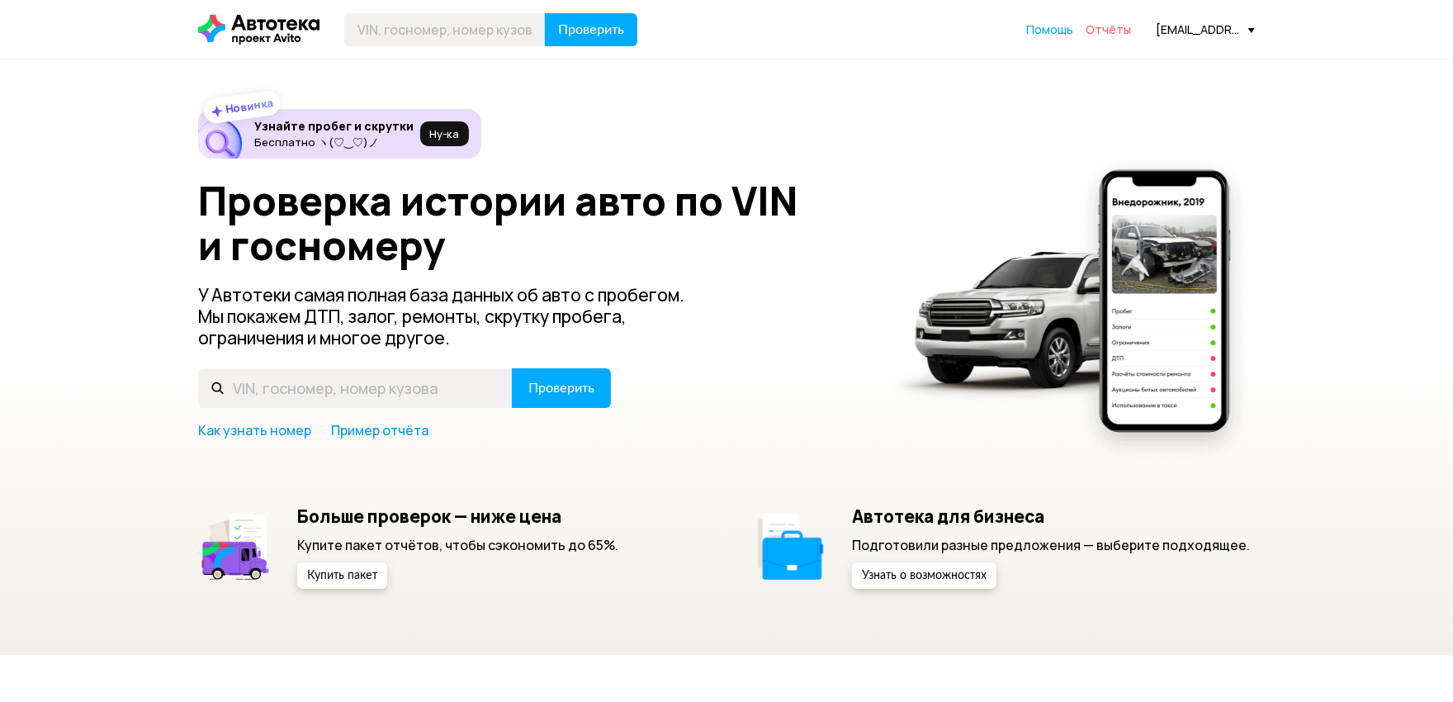
click at [1106, 33] on span "Отчёты" at bounding box center [1108, 29] width 45 height 16
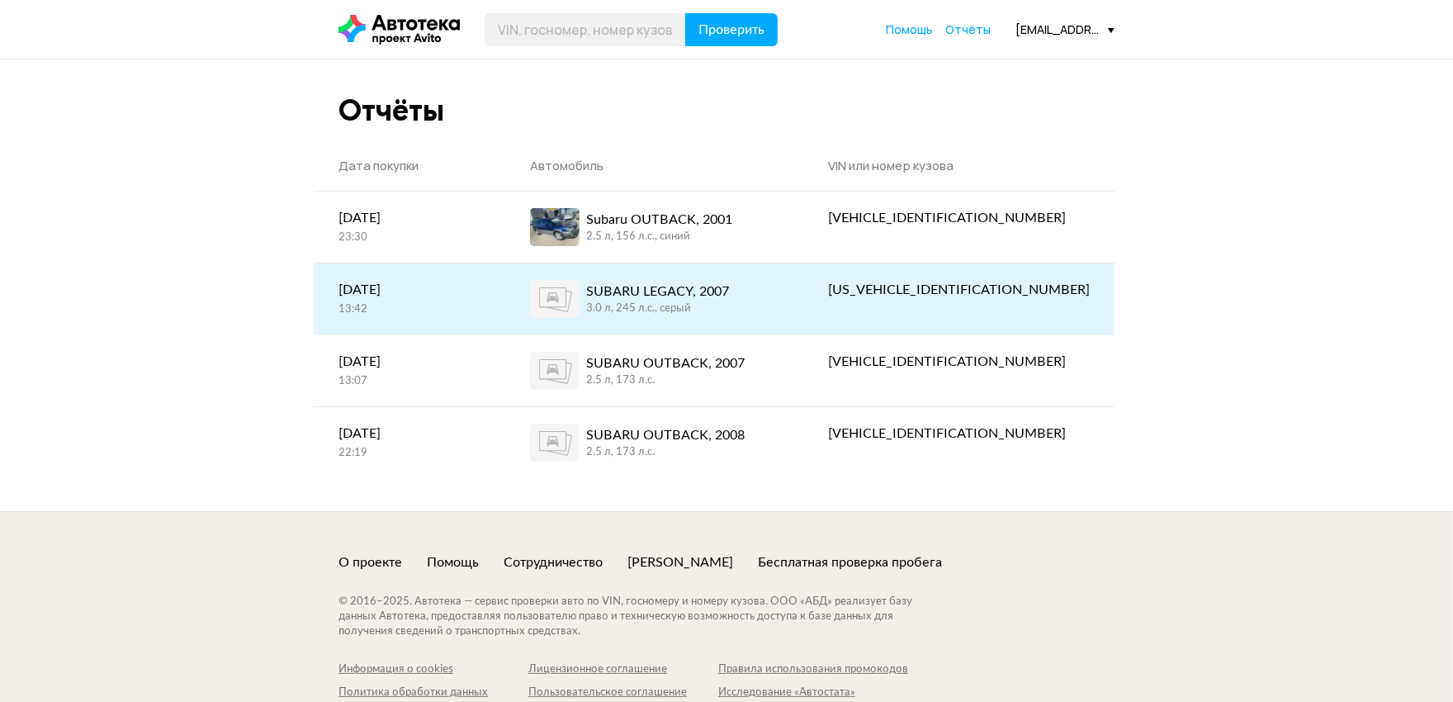
click at [698, 280] on div "SUBARU LEGACY, 2007 3.0 л, 245 л.c., серый" at bounding box center [657, 299] width 143 height 38
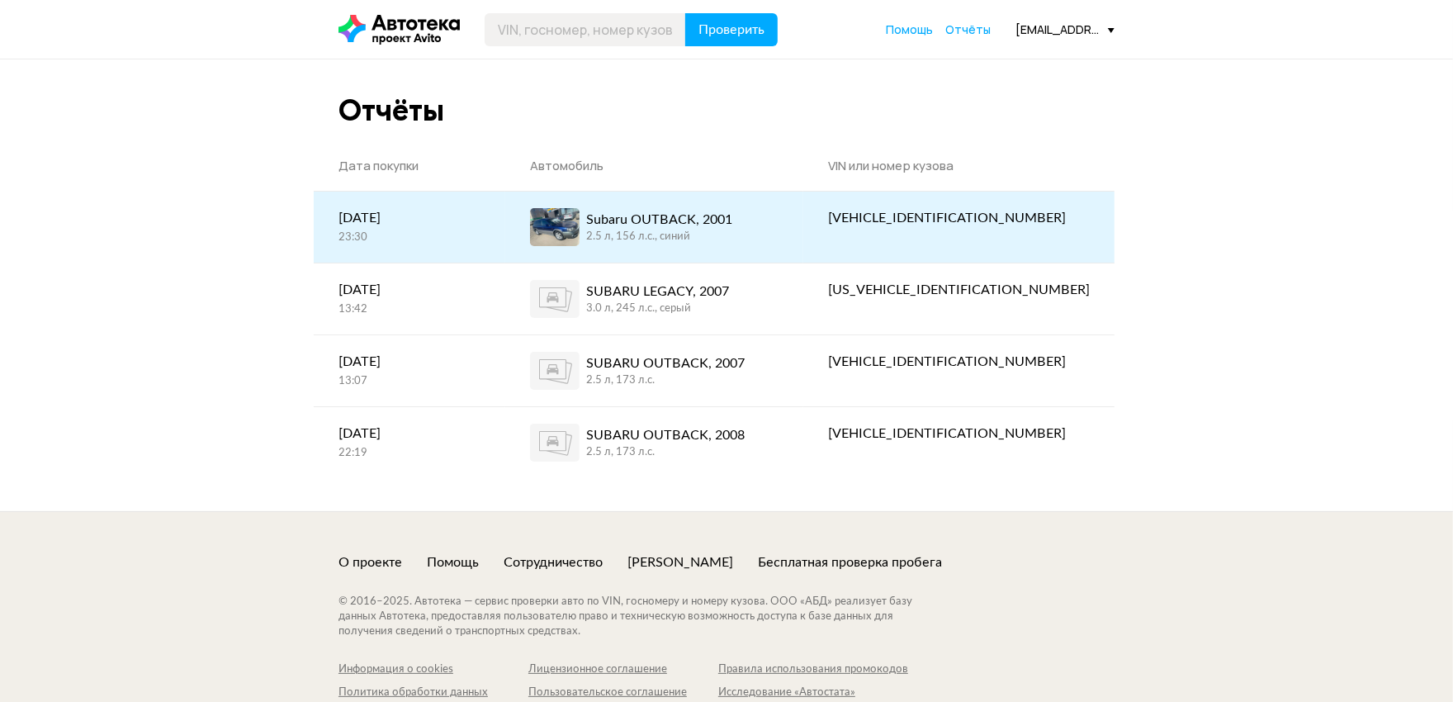
click at [715, 220] on div "Subaru OUTBACK, 2001" at bounding box center [659, 220] width 146 height 20
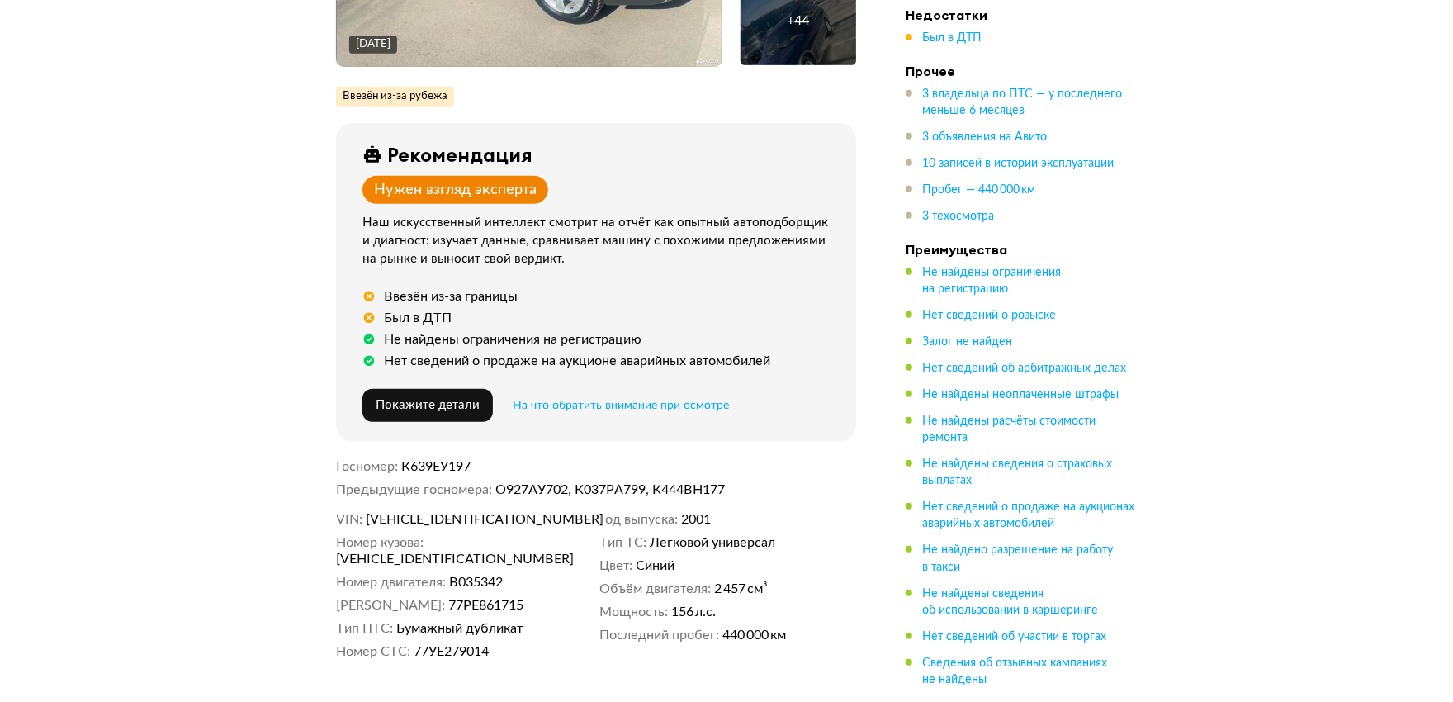
scroll to position [550, 0]
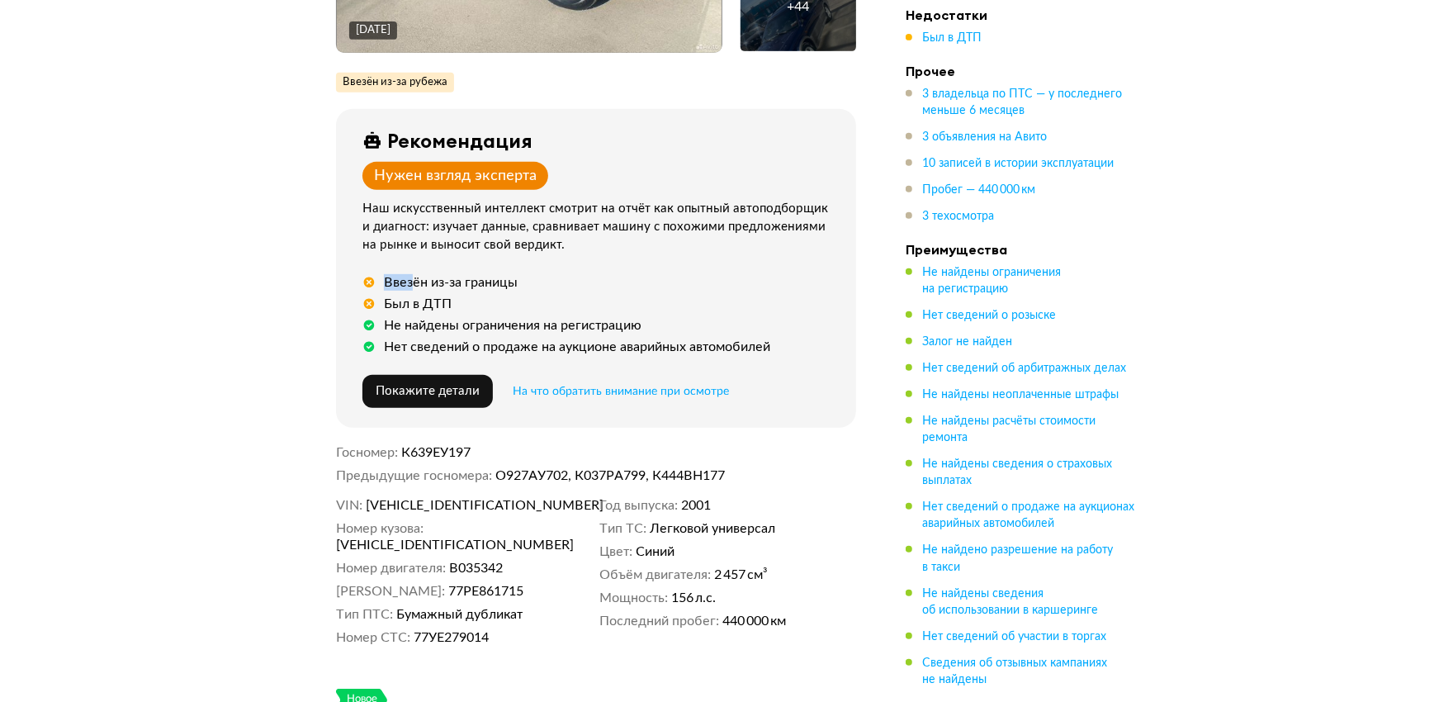
drag, startPoint x: 386, startPoint y: 272, endPoint x: 416, endPoint y: 279, distance: 30.6
click at [416, 279] on div "Ввезён из-за границы" at bounding box center [451, 282] width 134 height 17
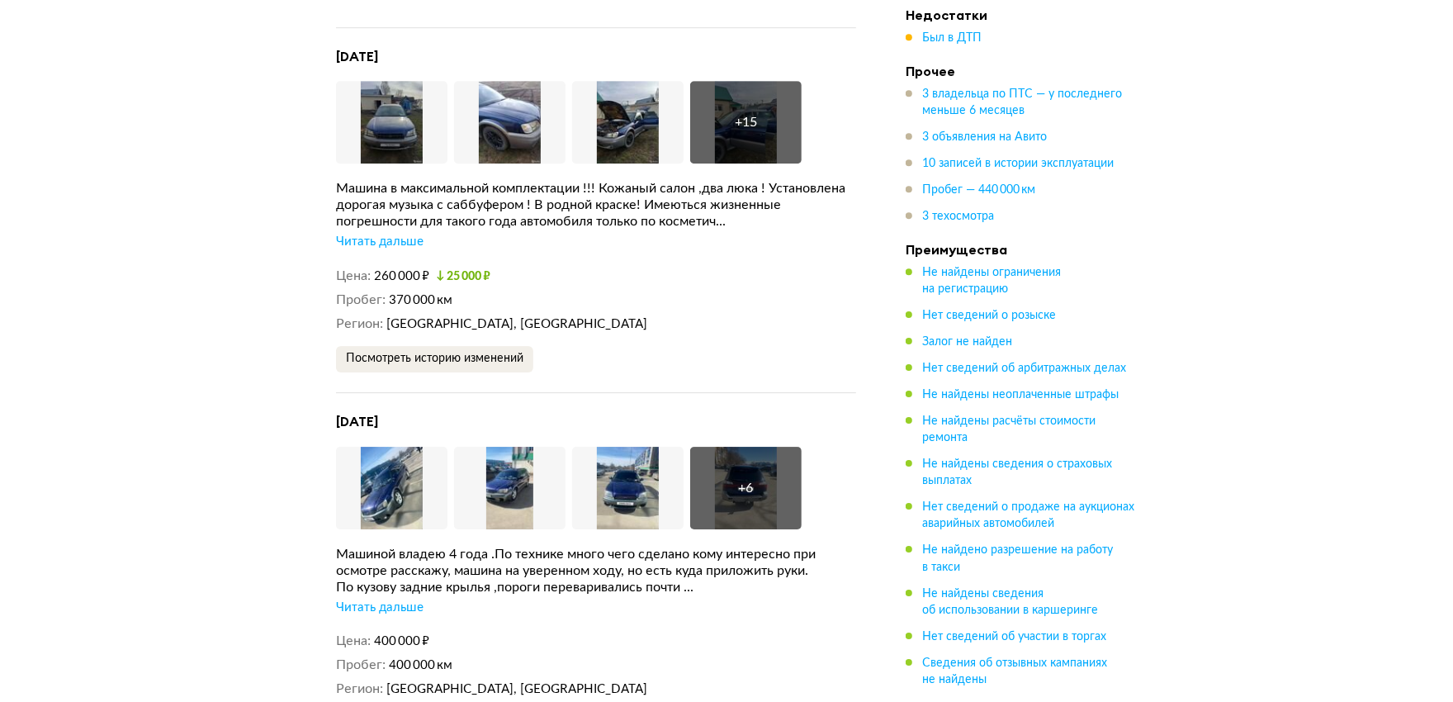
scroll to position [3943, 0]
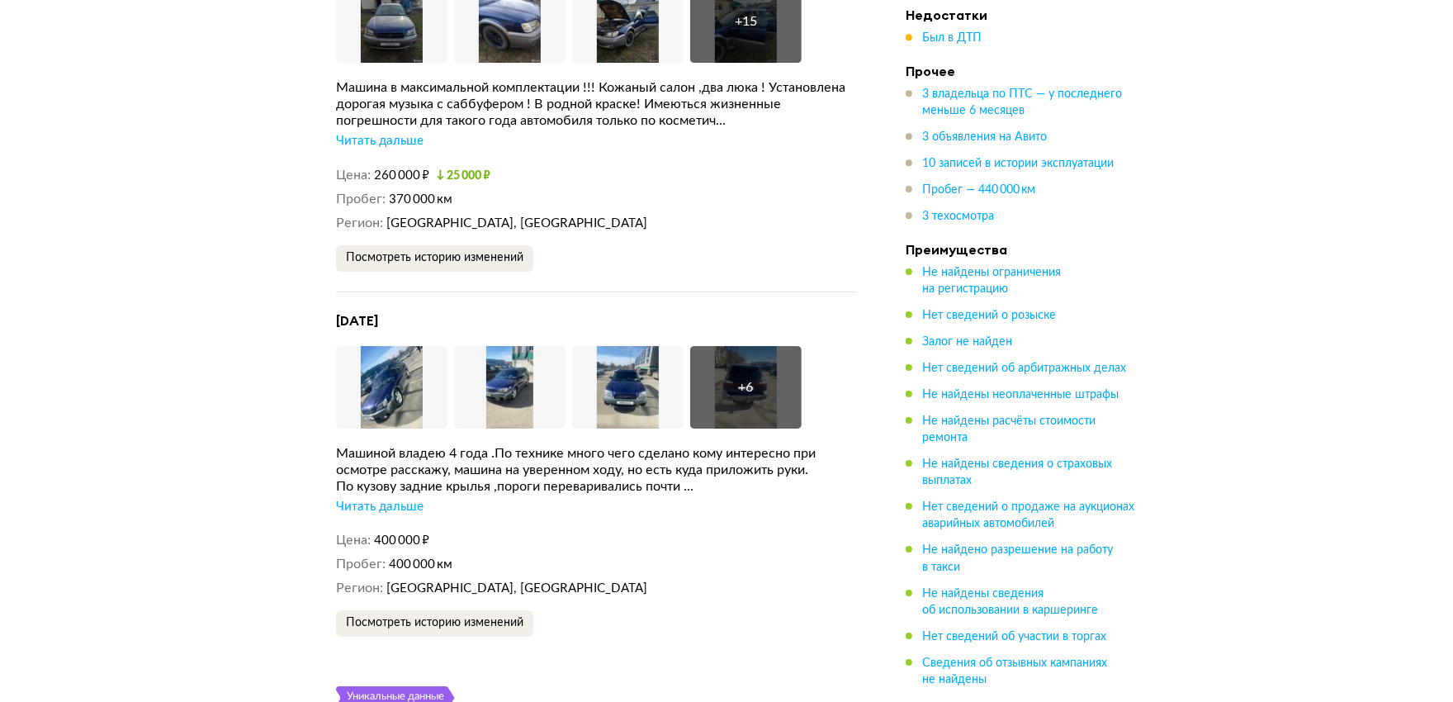
click at [390, 499] on div "Читать дальше" at bounding box center [380, 507] width 88 height 17
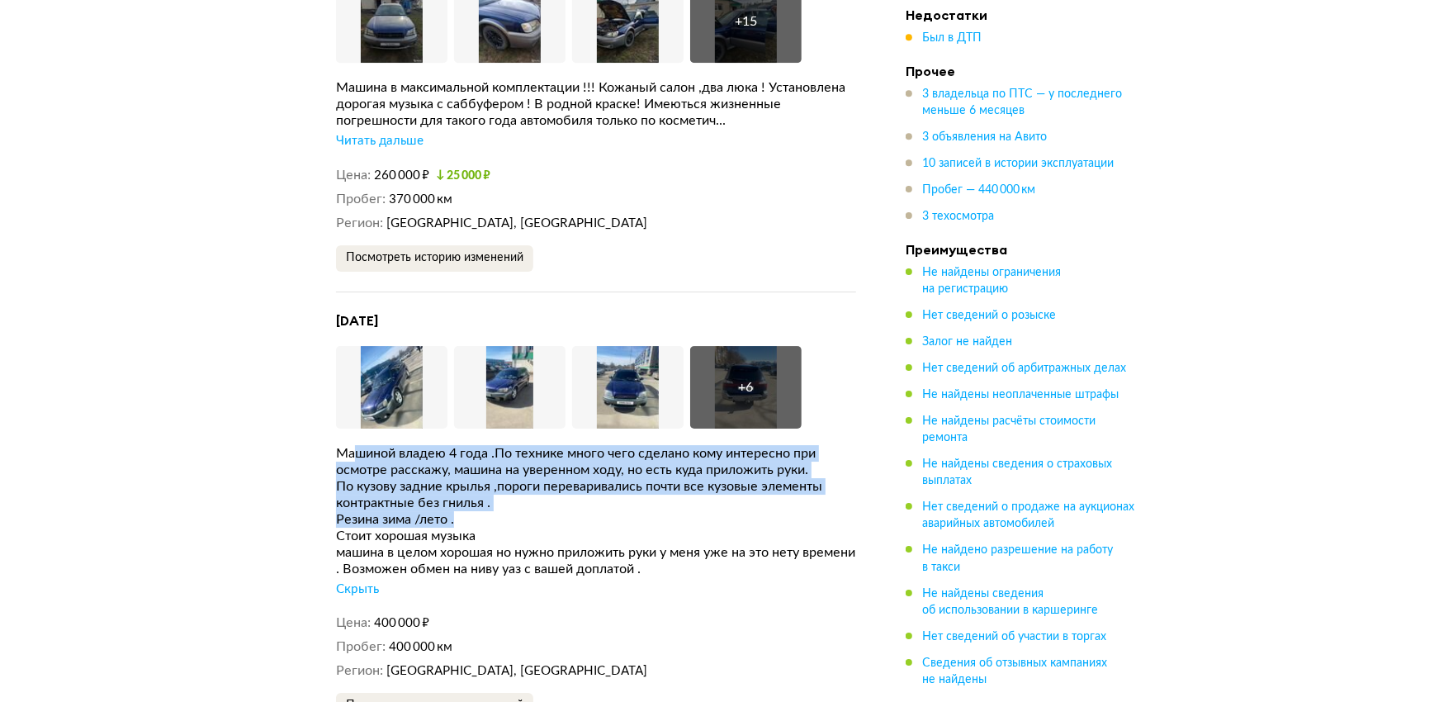
drag, startPoint x: 360, startPoint y: 428, endPoint x: 714, endPoint y: 499, distance: 361.0
click at [714, 499] on div "Машиной владею 4 года .По технике много чего сделано кому интересно при осмотре…" at bounding box center [596, 521] width 520 height 153
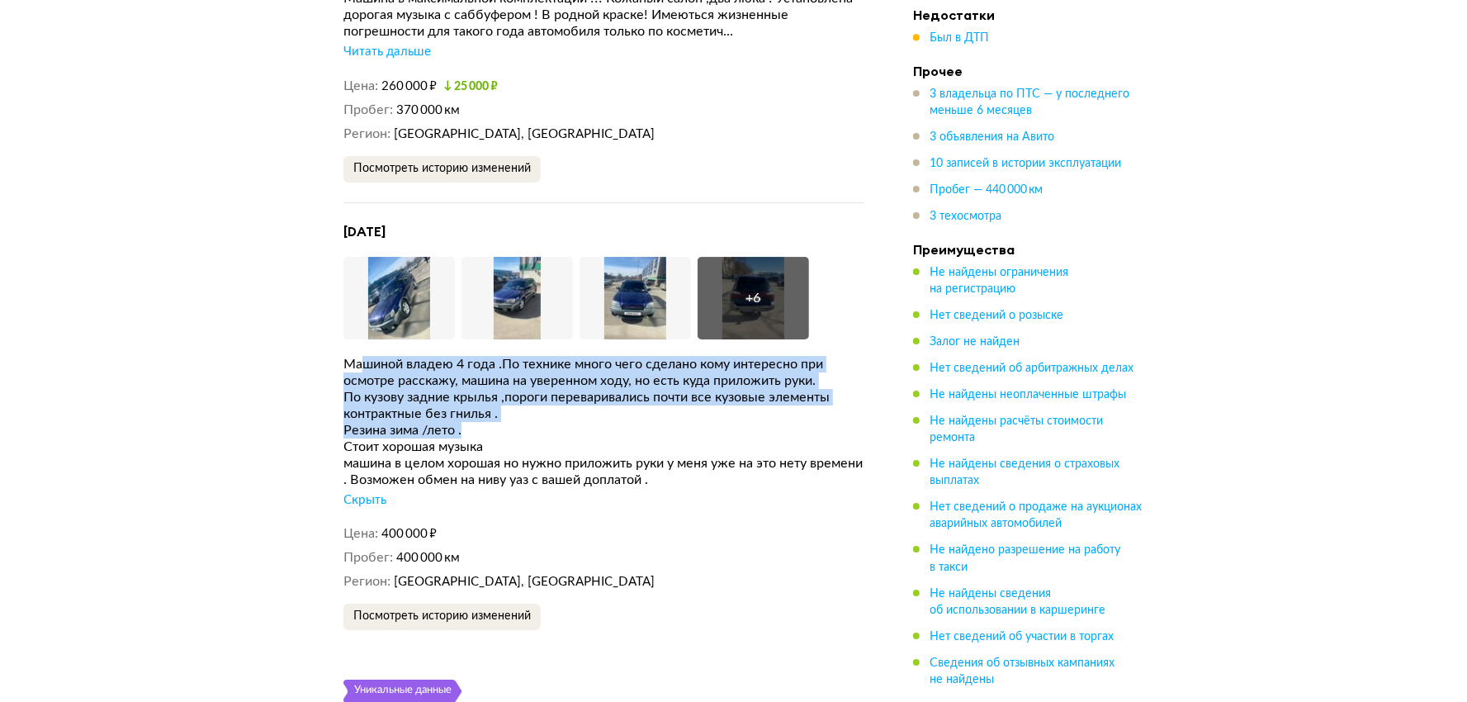
scroll to position [4035, 0]
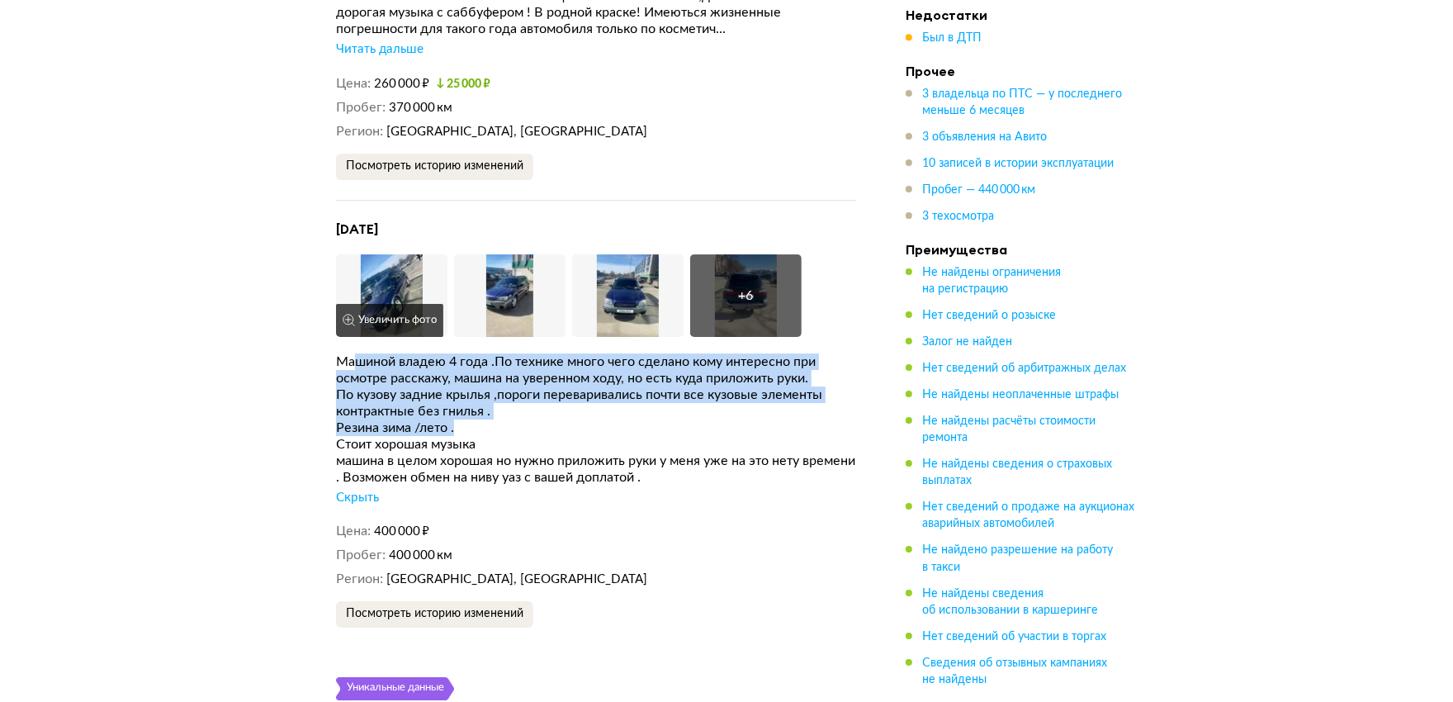
click at [411, 304] on button "Увеличить фото" at bounding box center [389, 320] width 107 height 33
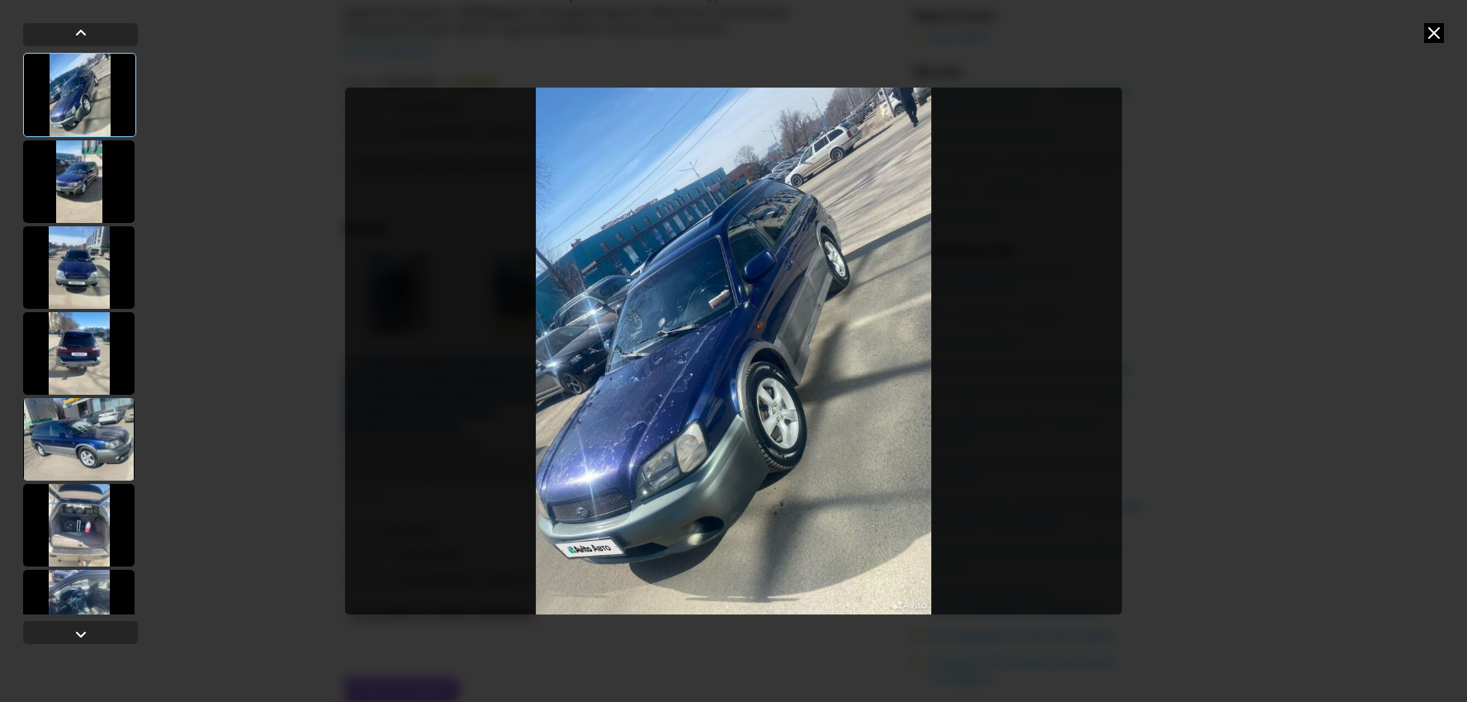
click at [154, 258] on div at bounding box center [733, 351] width 1467 height 702
click at [111, 250] on div at bounding box center [78, 267] width 111 height 83
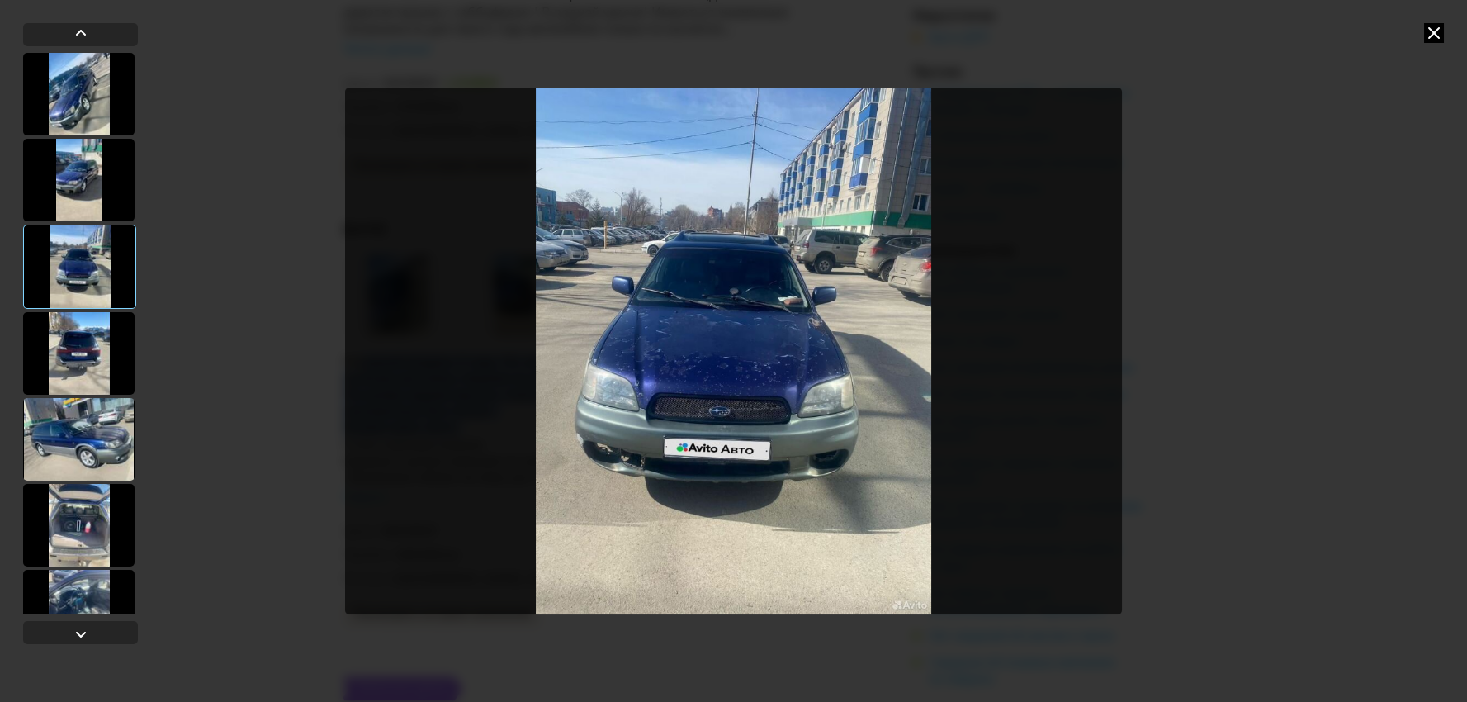
click at [101, 364] on div at bounding box center [78, 353] width 111 height 83
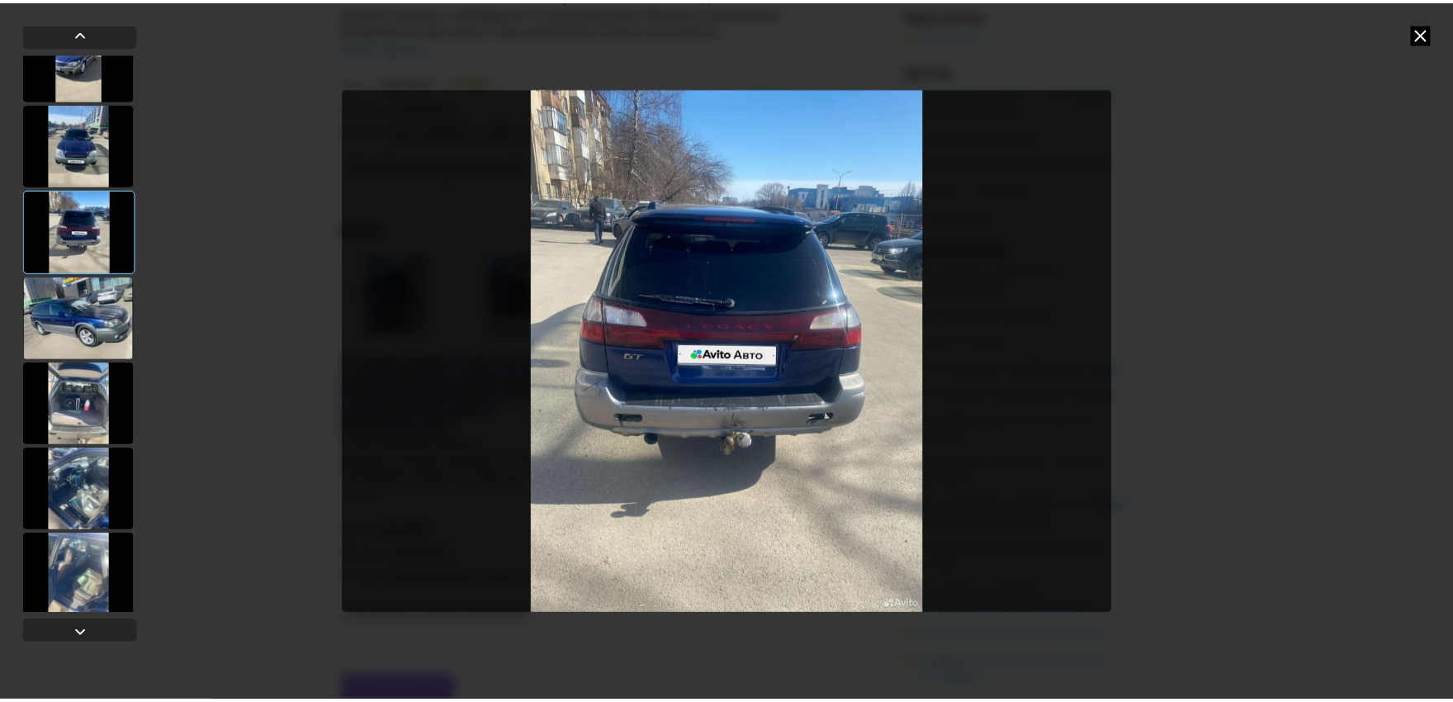
scroll to position [212, 0]
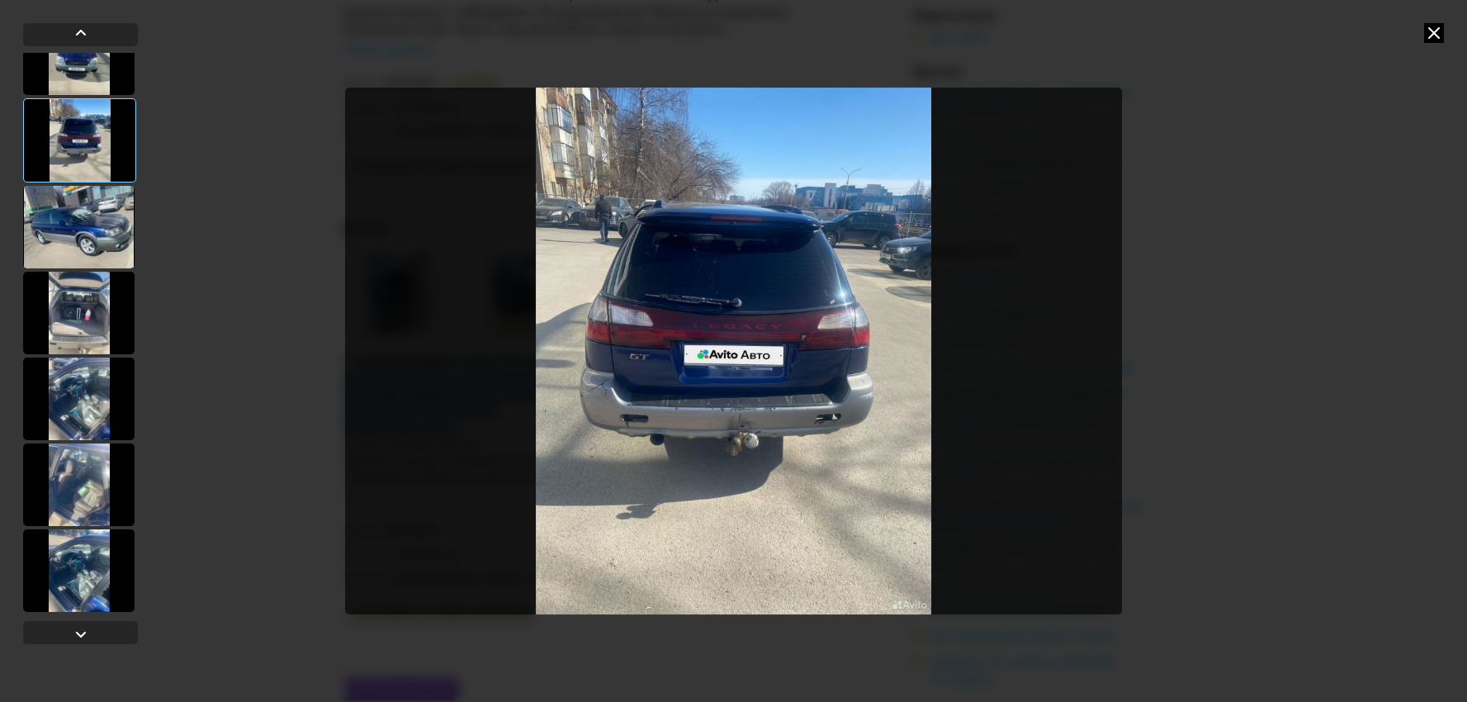
click at [116, 376] on div at bounding box center [78, 398] width 111 height 83
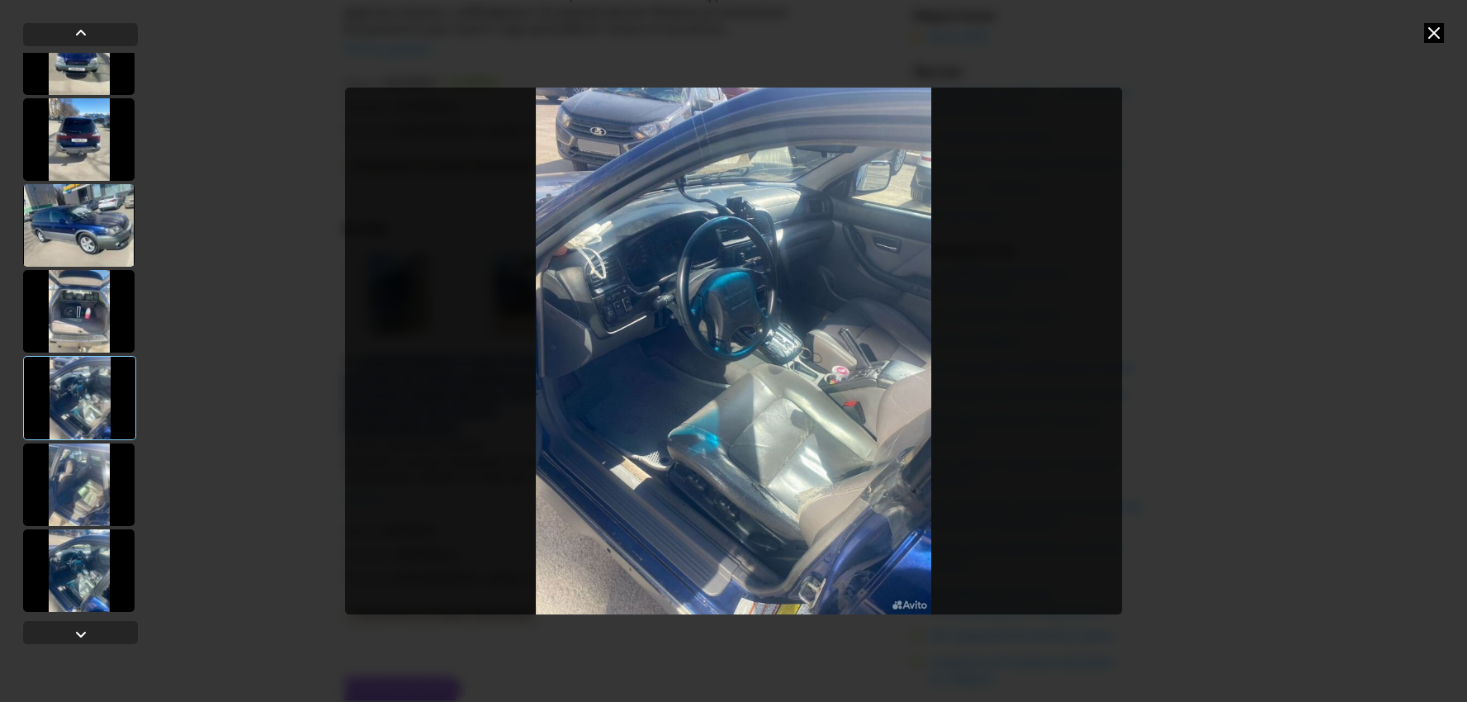
click at [759, 207] on img "Go to Slide 7" at bounding box center [734, 351] width 778 height 527
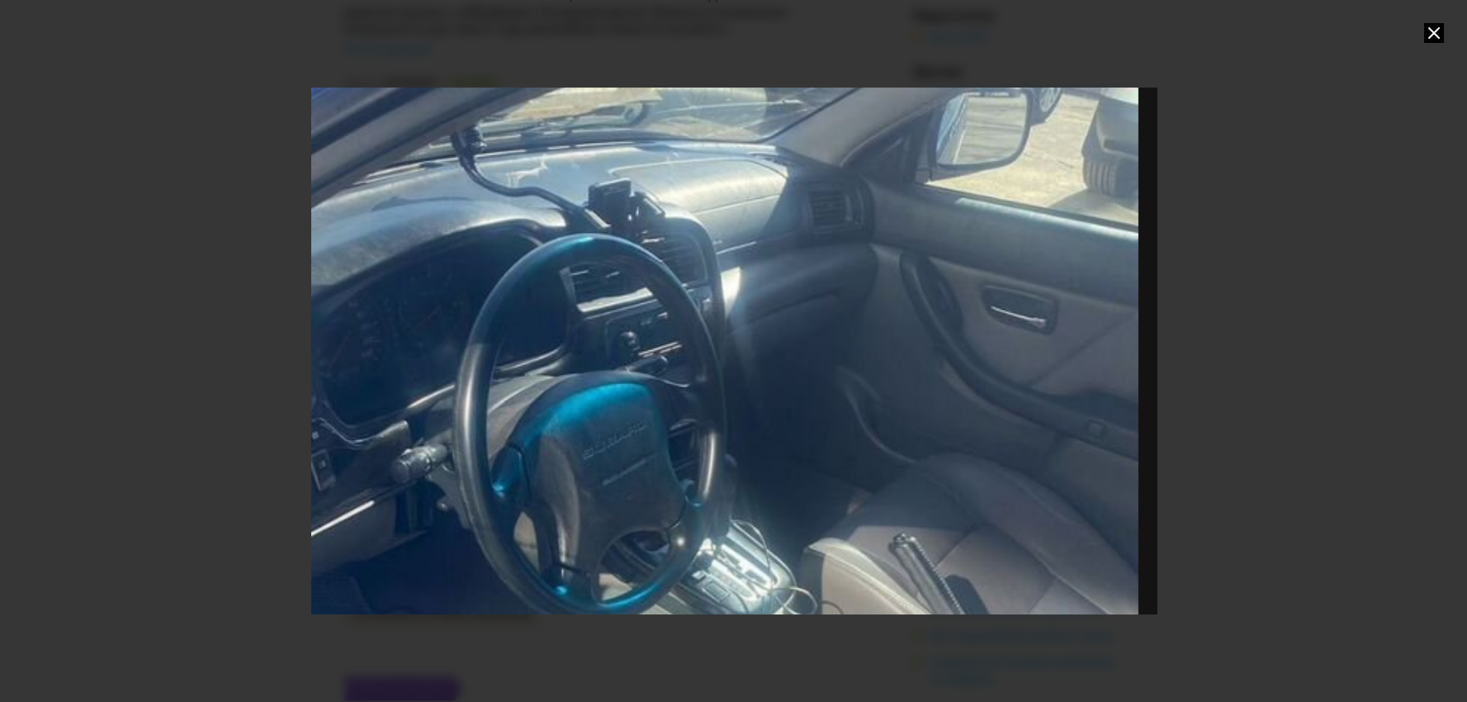
drag, startPoint x: 738, startPoint y: 281, endPoint x: 610, endPoint y: 513, distance: 264.2
click at [610, 513] on div "Go to Slide 7" at bounding box center [606, 596] width 2275 height 1417
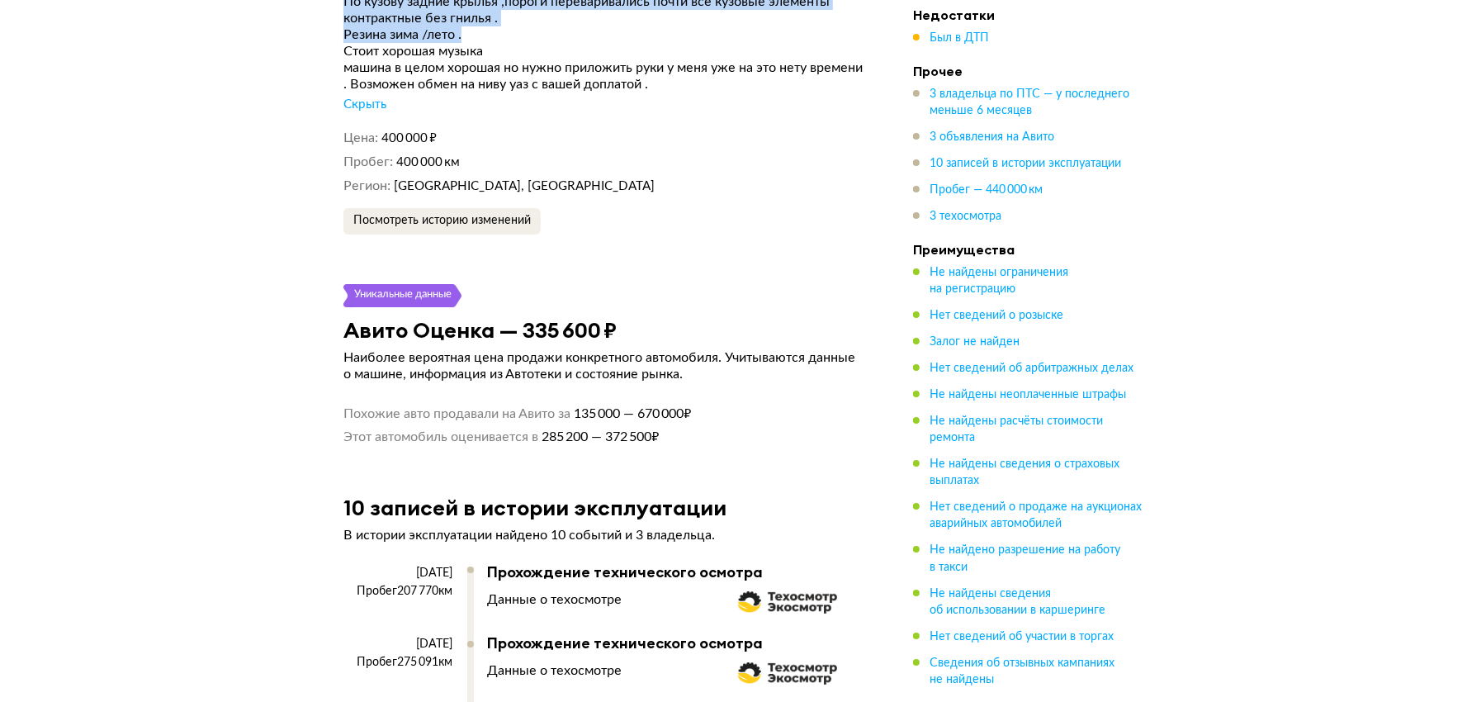
scroll to position [4219, 0]
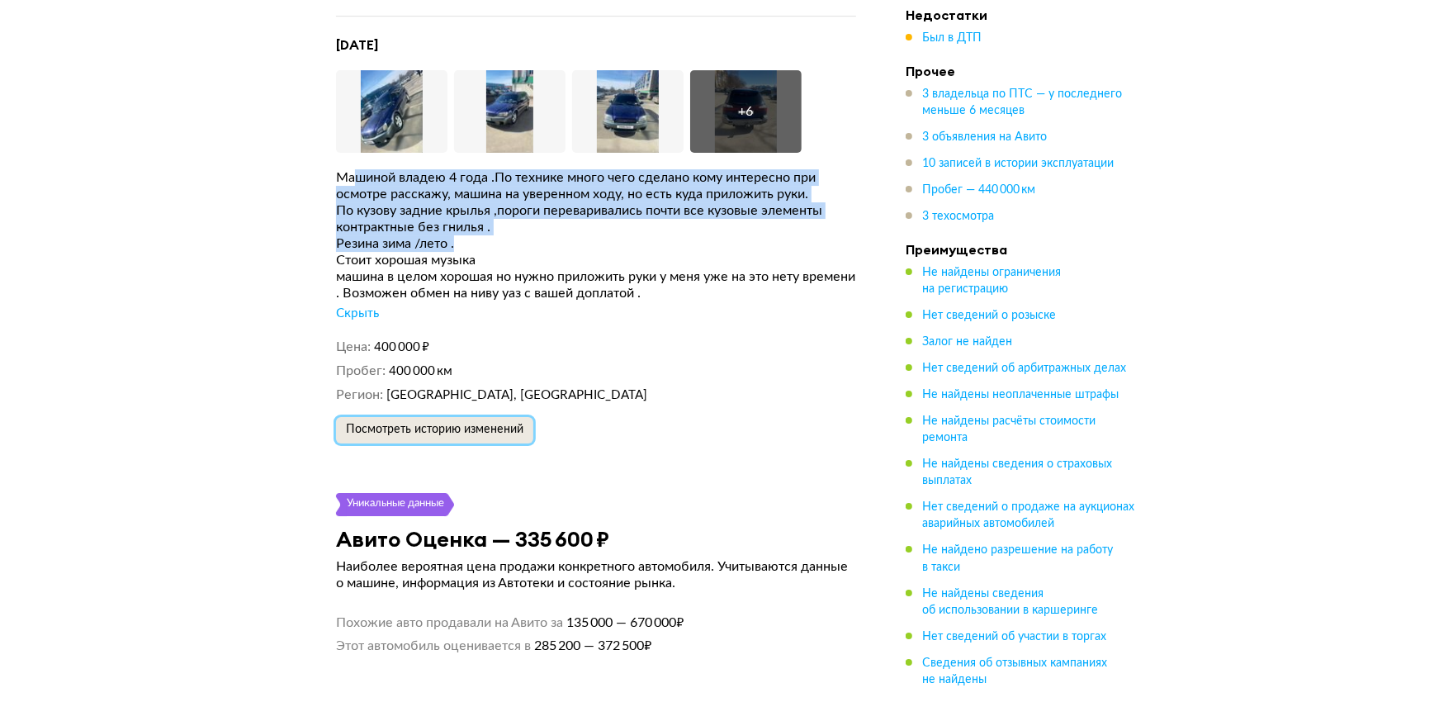
click at [454, 423] on span "Посмотреть историю изменений" at bounding box center [434, 429] width 177 height 12
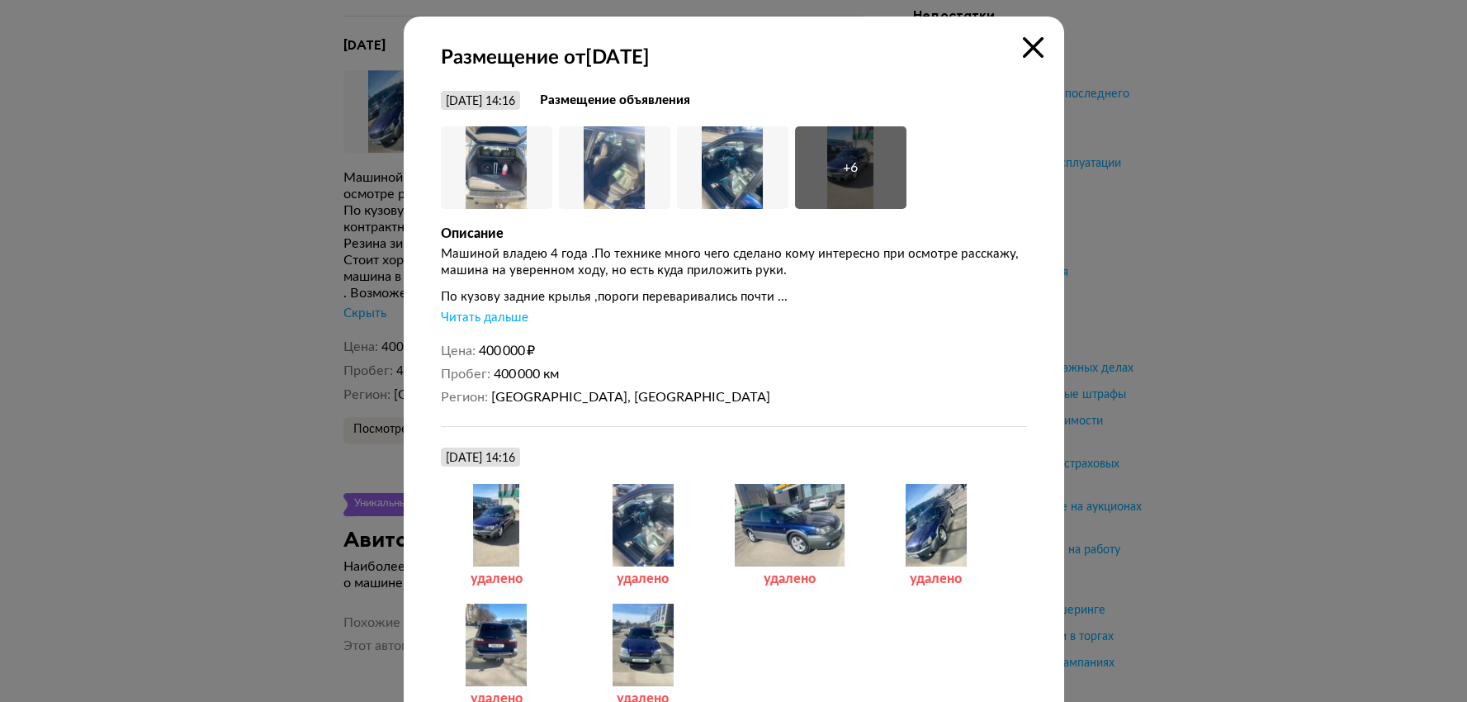
click at [504, 325] on div "Читать дальше" at bounding box center [485, 318] width 88 height 17
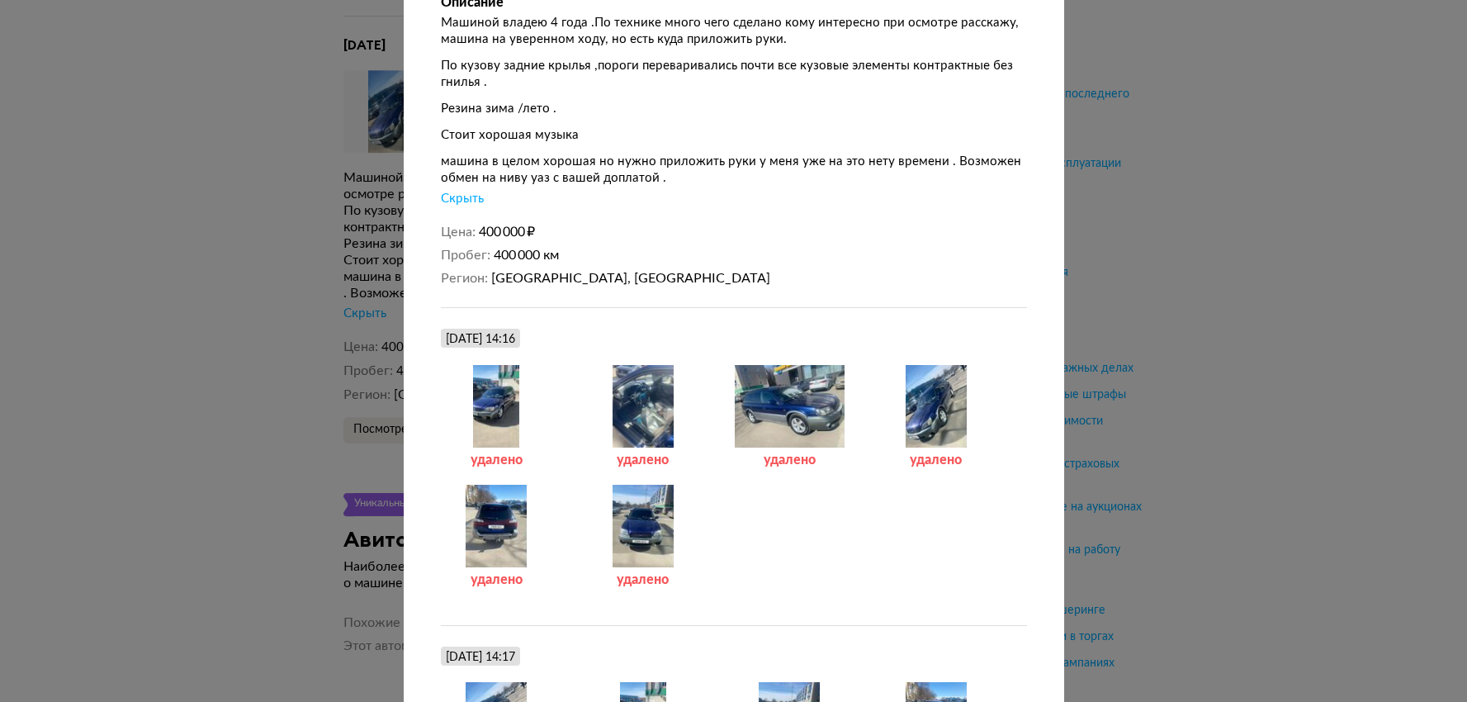
scroll to position [130, 0]
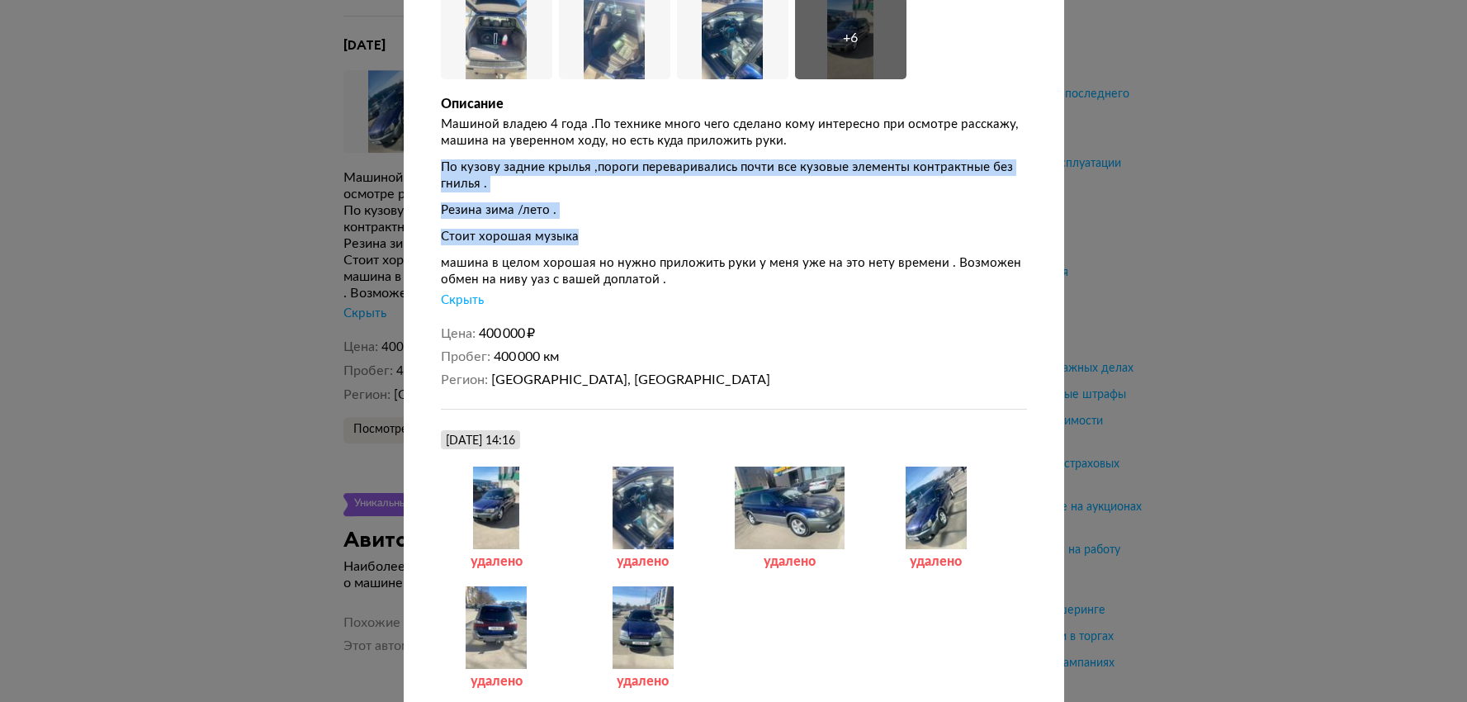
drag, startPoint x: 546, startPoint y: 234, endPoint x: 425, endPoint y: 146, distance: 149.4
click at [425, 147] on div "Размещение от [DATE] [DATE] 14:16 Размещение объявления Увеличить фото Увеличит…" at bounding box center [734, 469] width 660 height 1165
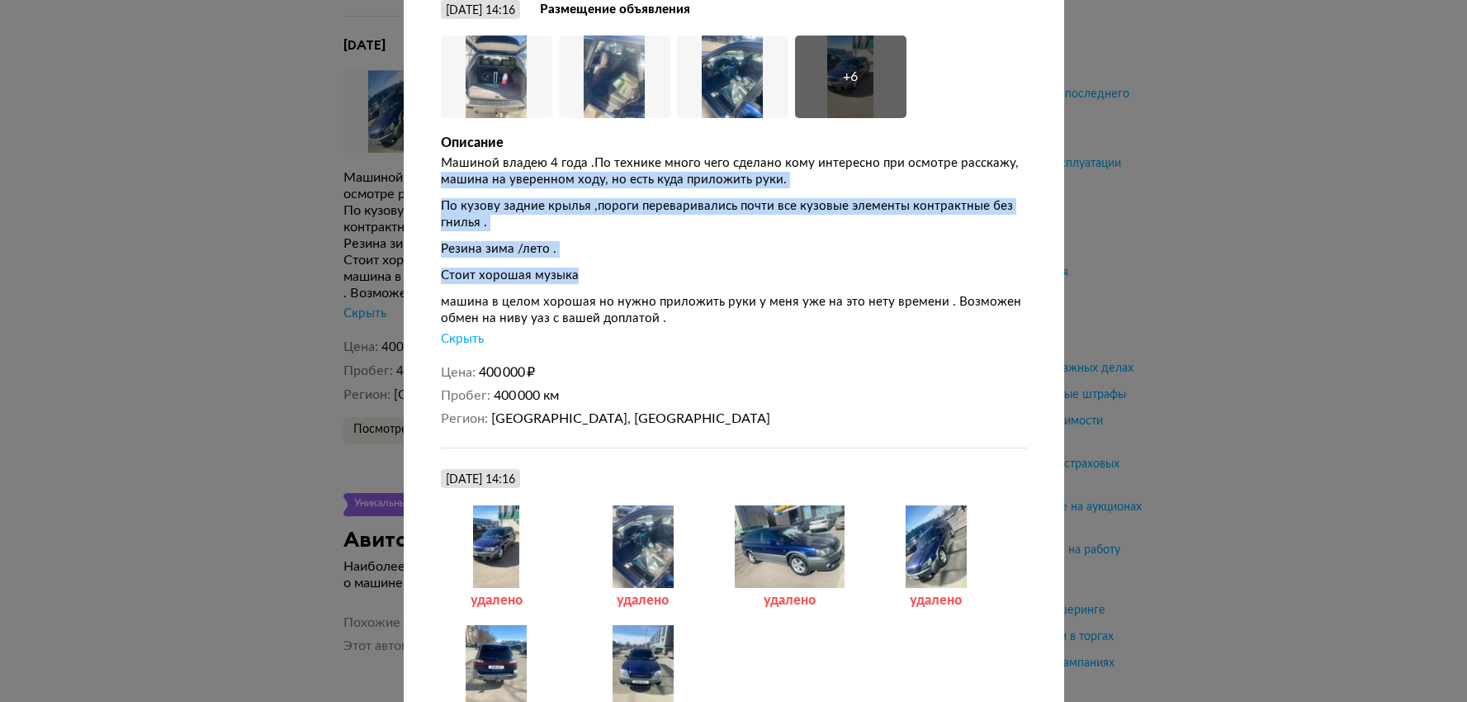
scroll to position [0, 0]
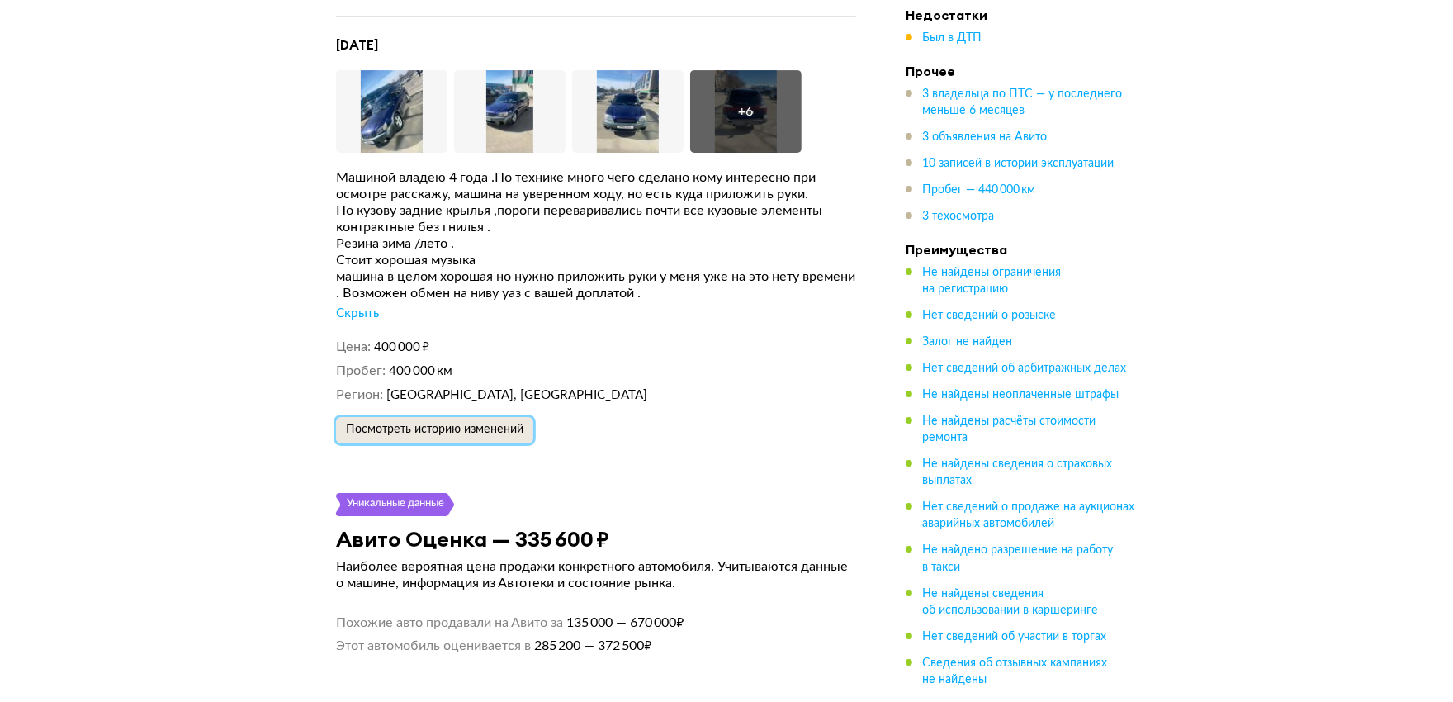
click at [486, 417] on button "Посмотреть историю изменений" at bounding box center [434, 430] width 197 height 26
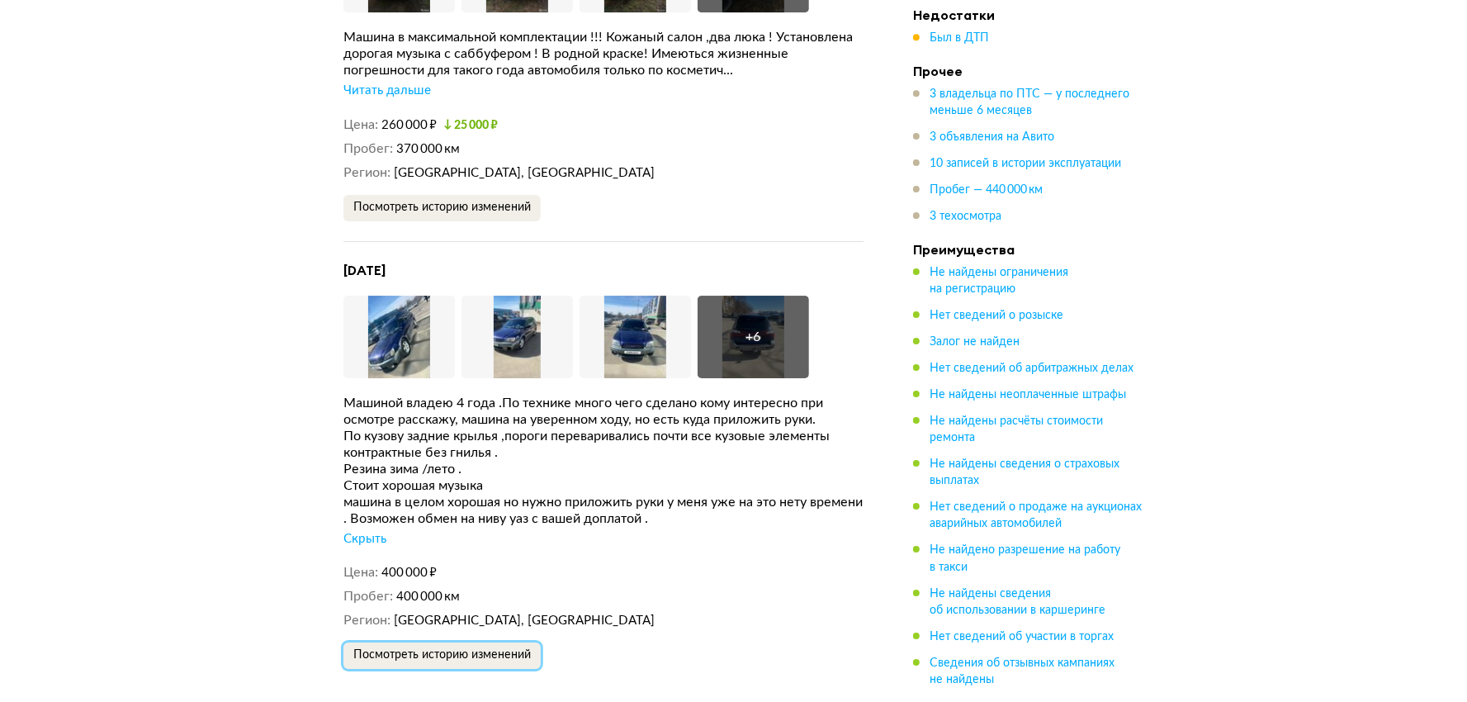
scroll to position [3943, 0]
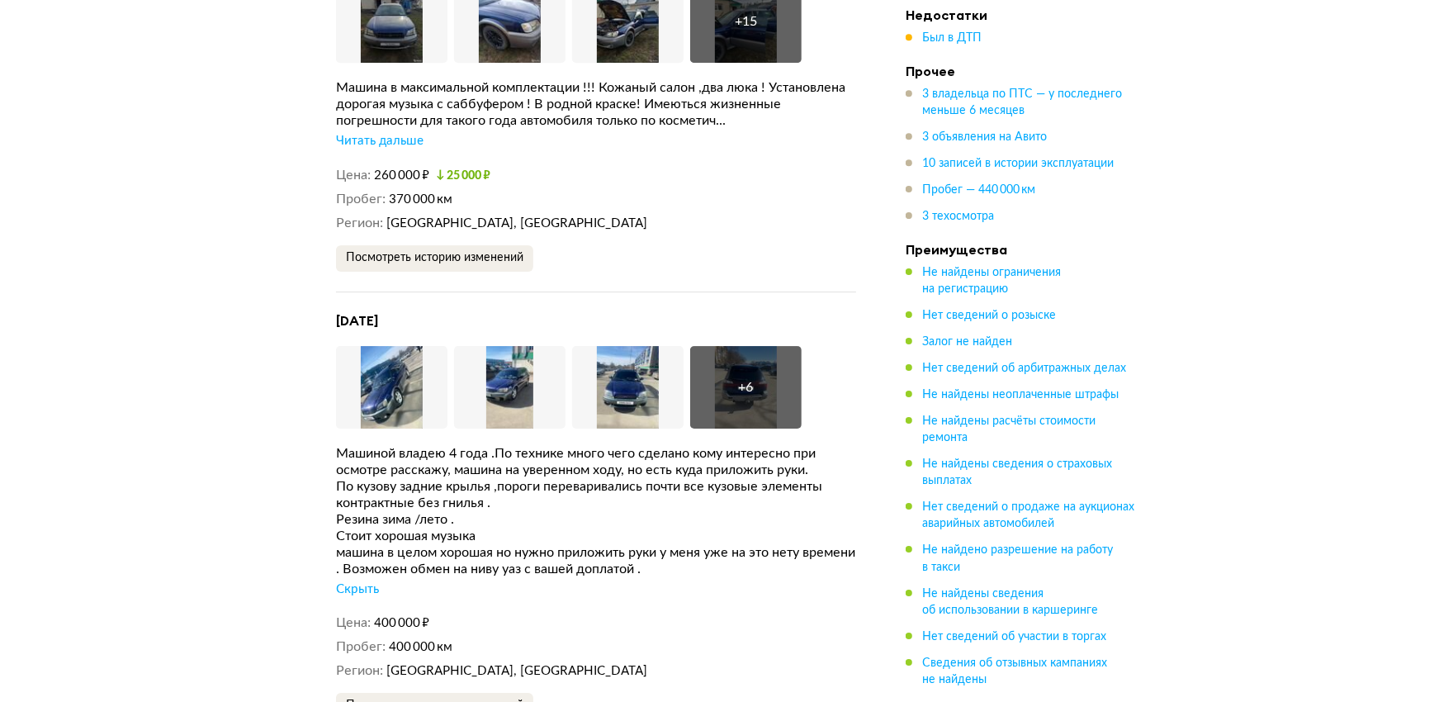
click at [413, 312] on h4 "[DATE]" at bounding box center [596, 320] width 520 height 17
click at [464, 252] on span "Посмотреть историю изменений" at bounding box center [434, 258] width 177 height 12
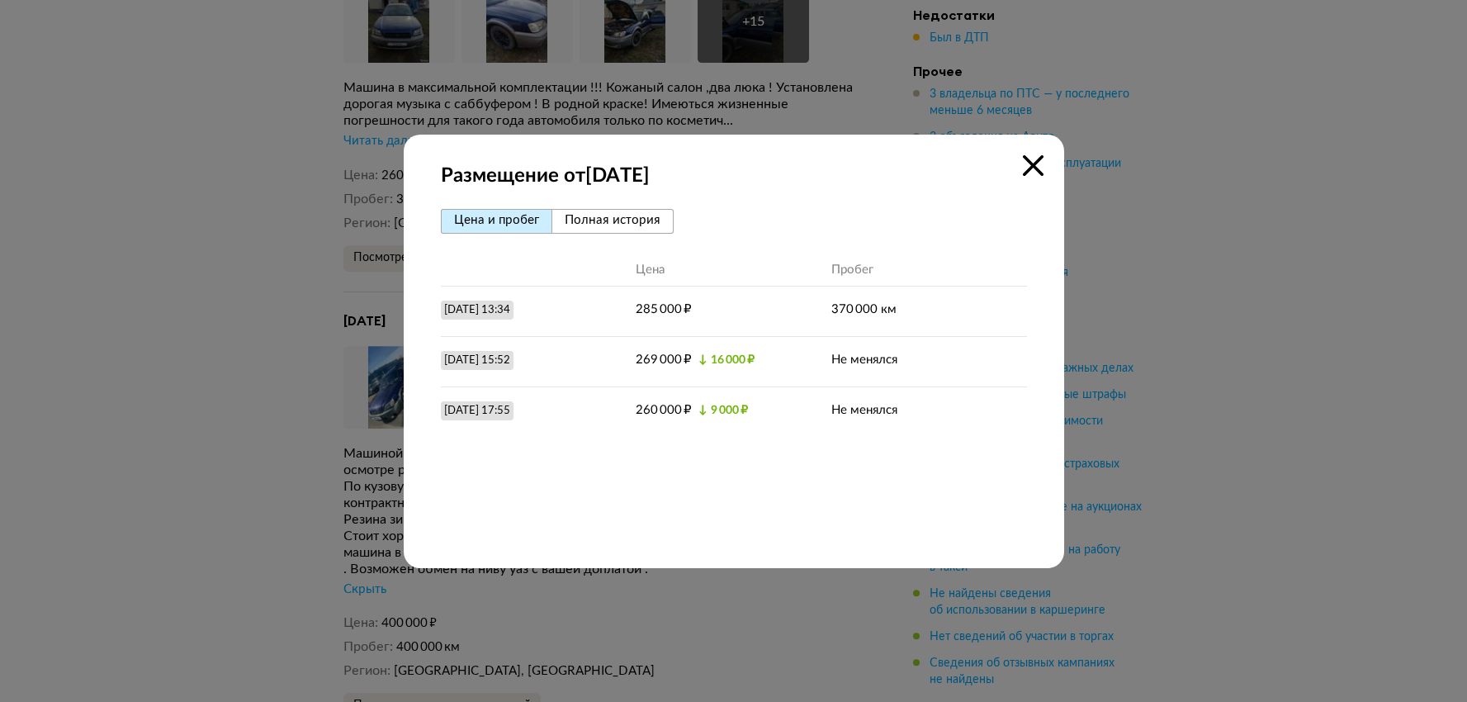
click at [608, 216] on span "Полная история" at bounding box center [613, 220] width 96 height 12
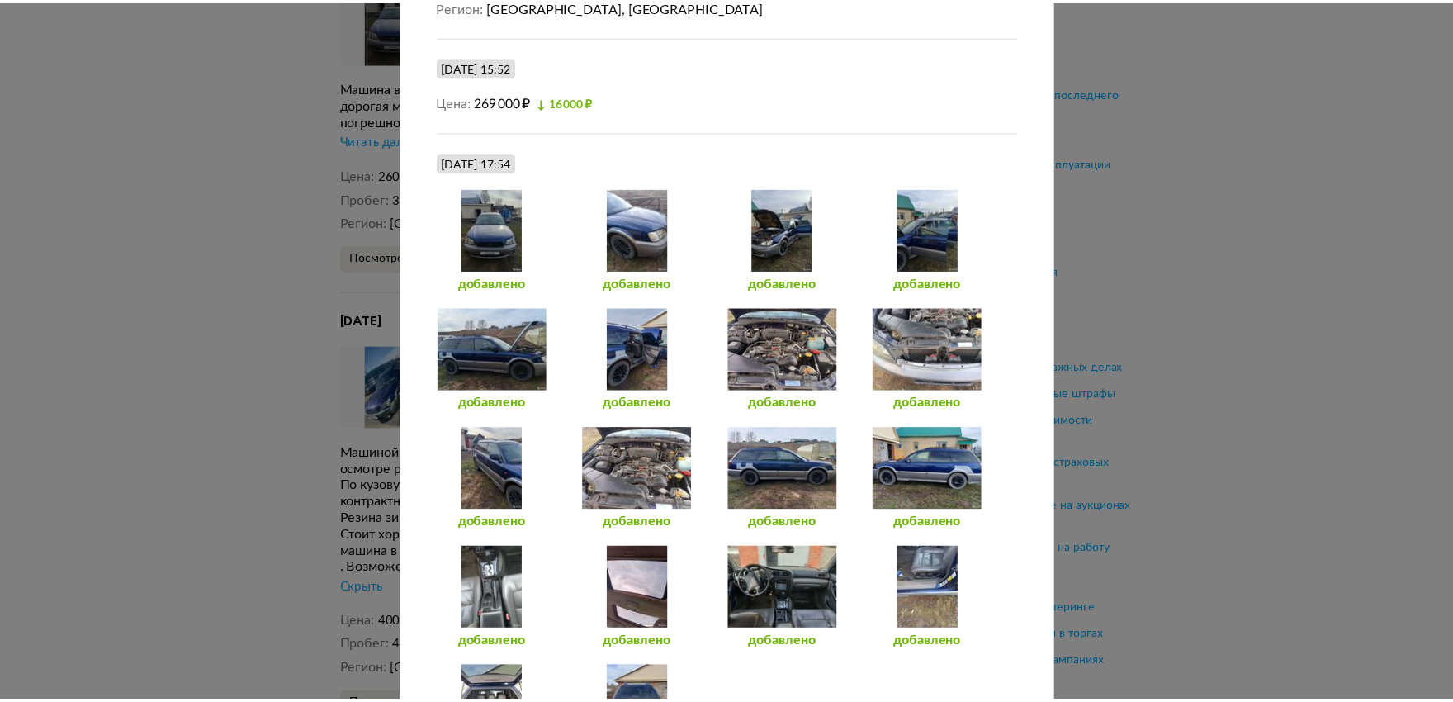
scroll to position [550, 0]
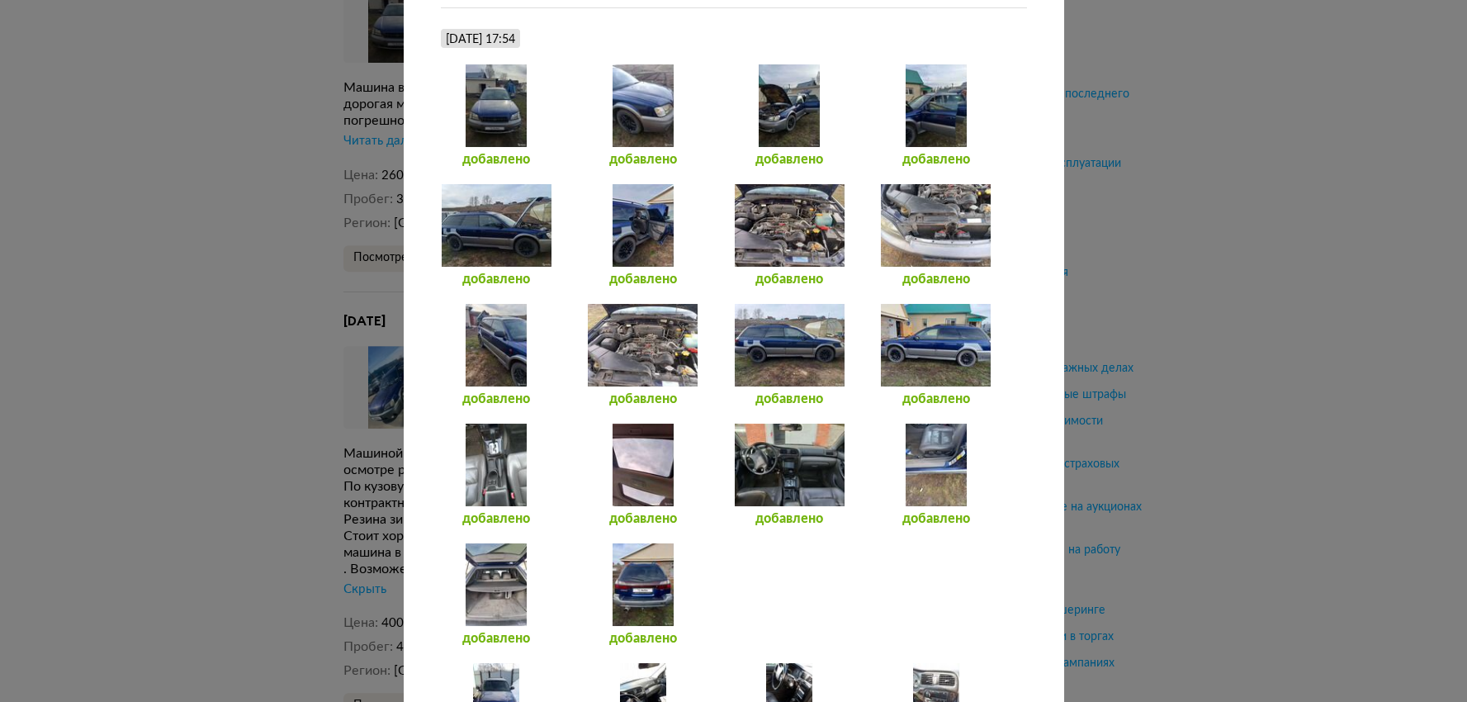
click at [743, 350] on div at bounding box center [789, 345] width 111 height 83
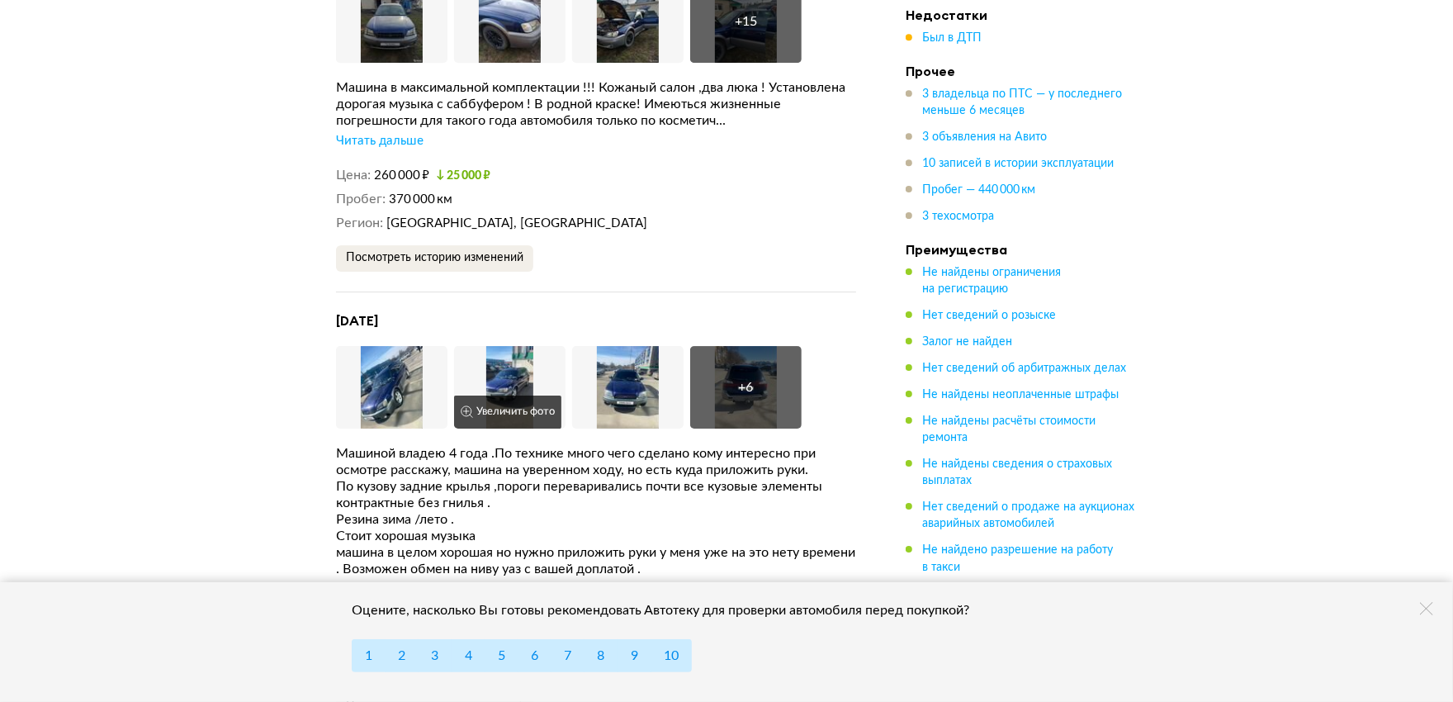
click at [503, 395] on button "Увеличить фото" at bounding box center [507, 411] width 107 height 33
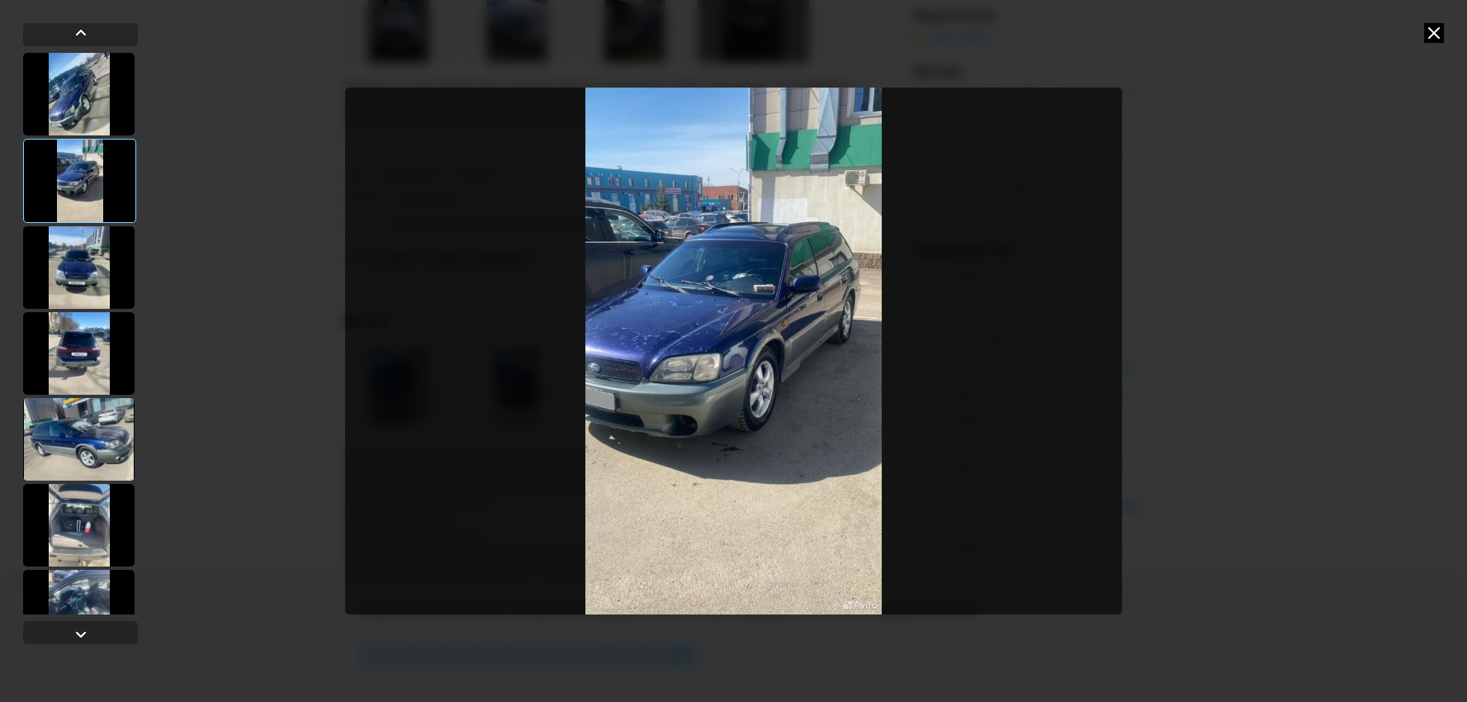
click at [724, 348] on img "Go to Slide 2" at bounding box center [734, 351] width 778 height 527
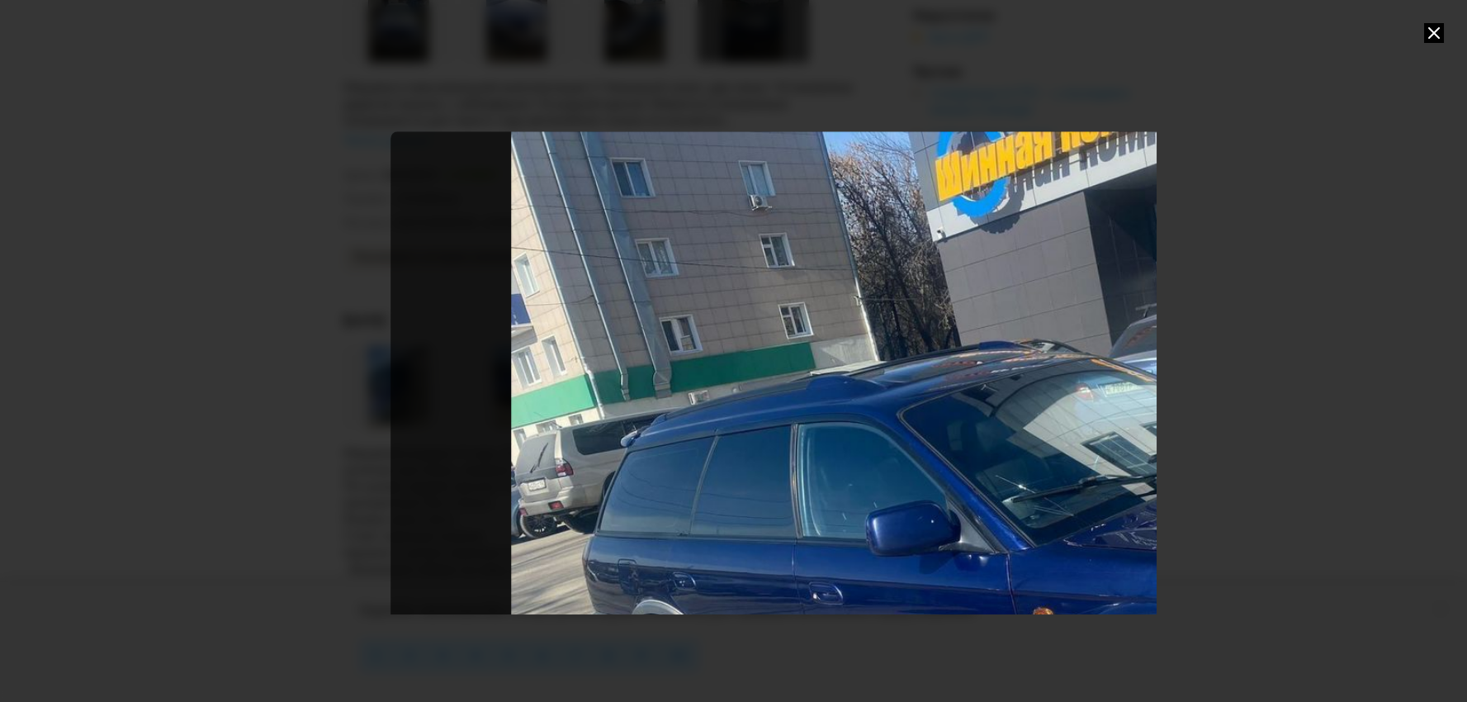
click at [799, 365] on div "Go to Slide 5" at bounding box center [1100, 573] width 1420 height 884
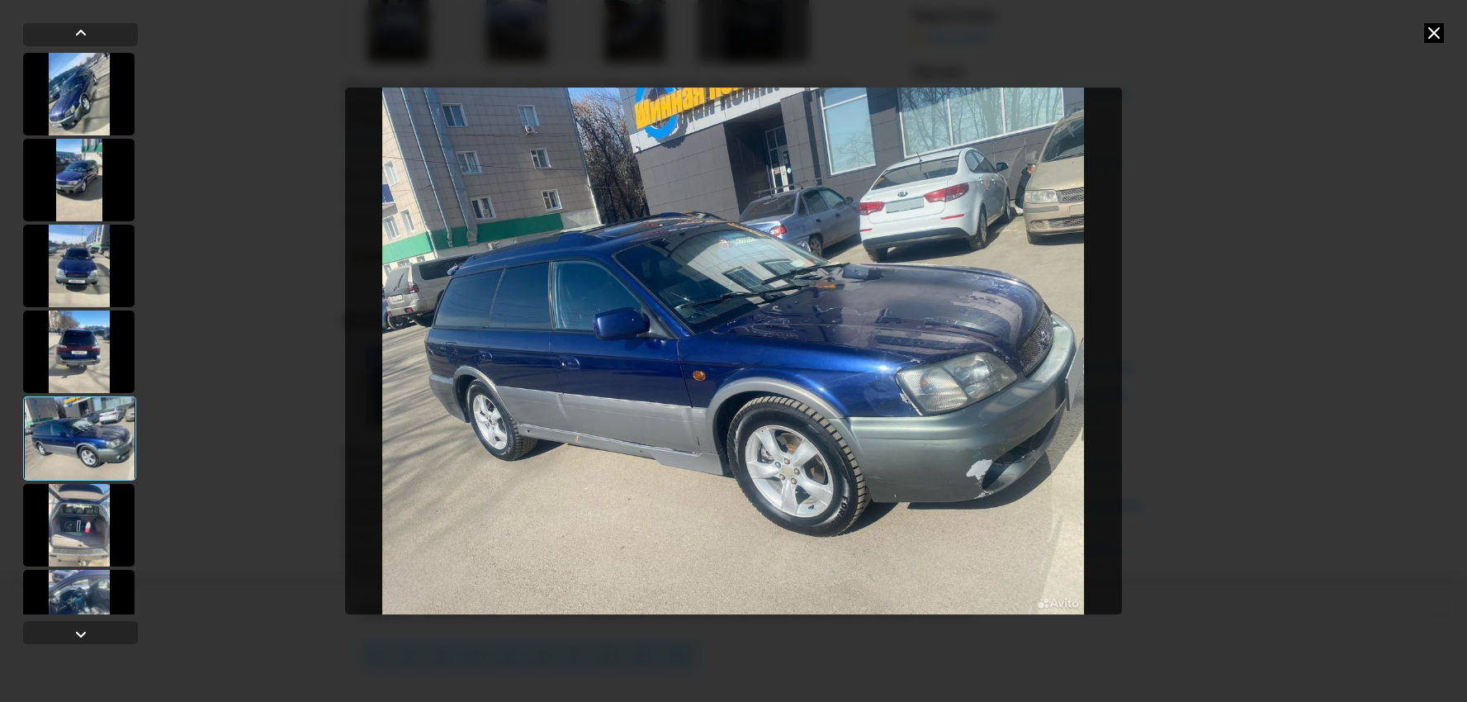
click at [921, 400] on img "Go to Slide 5" at bounding box center [734, 351] width 778 height 527
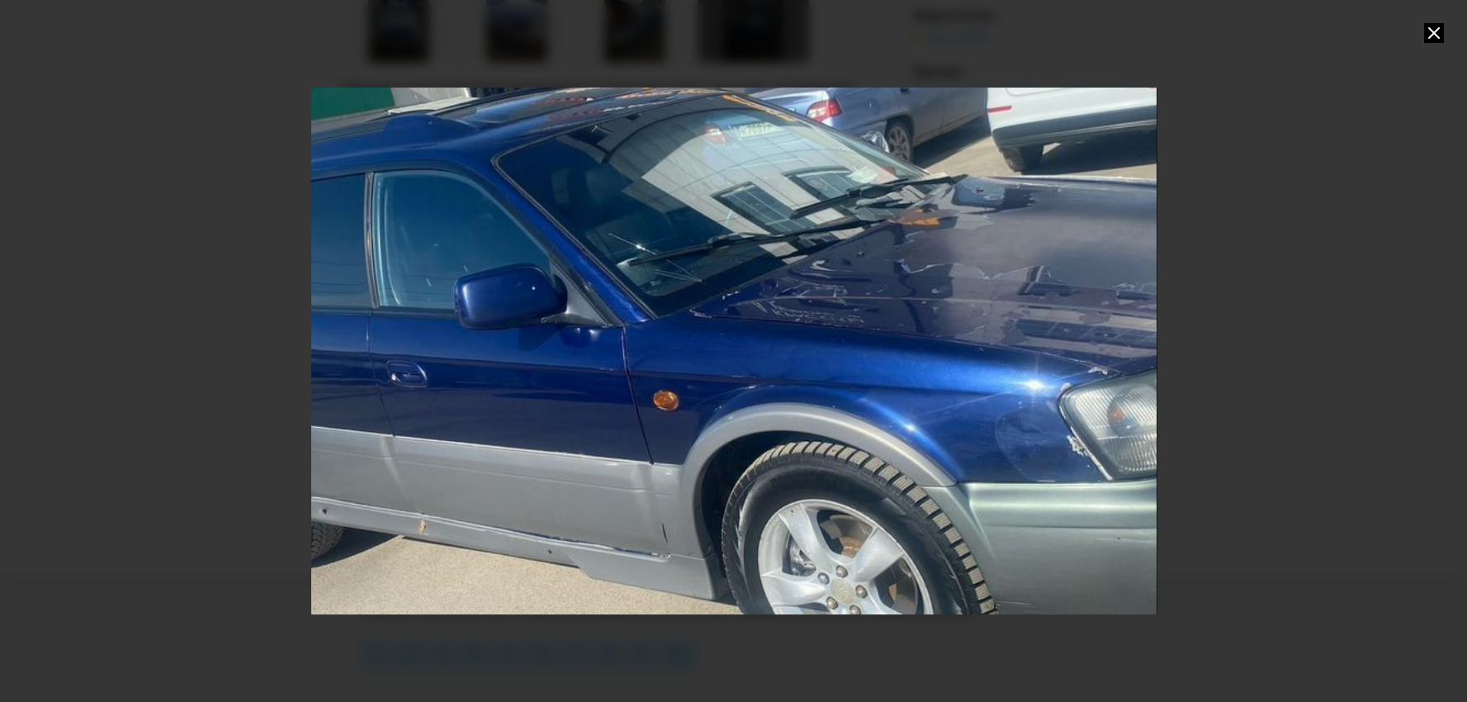
click at [917, 400] on div "Go to Slide 5" at bounding box center [734, 350] width 1691 height 1053
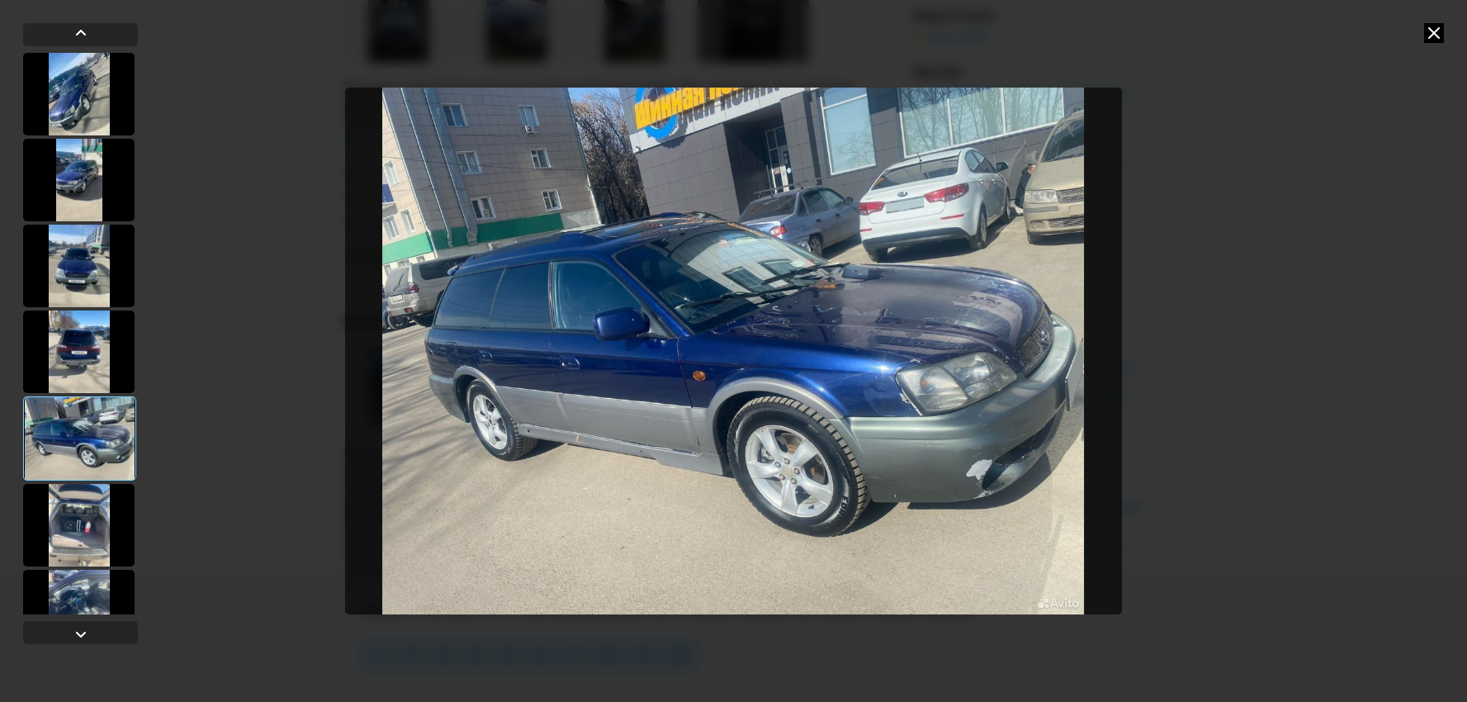
click at [839, 451] on img "Go to Slide 5" at bounding box center [734, 351] width 778 height 527
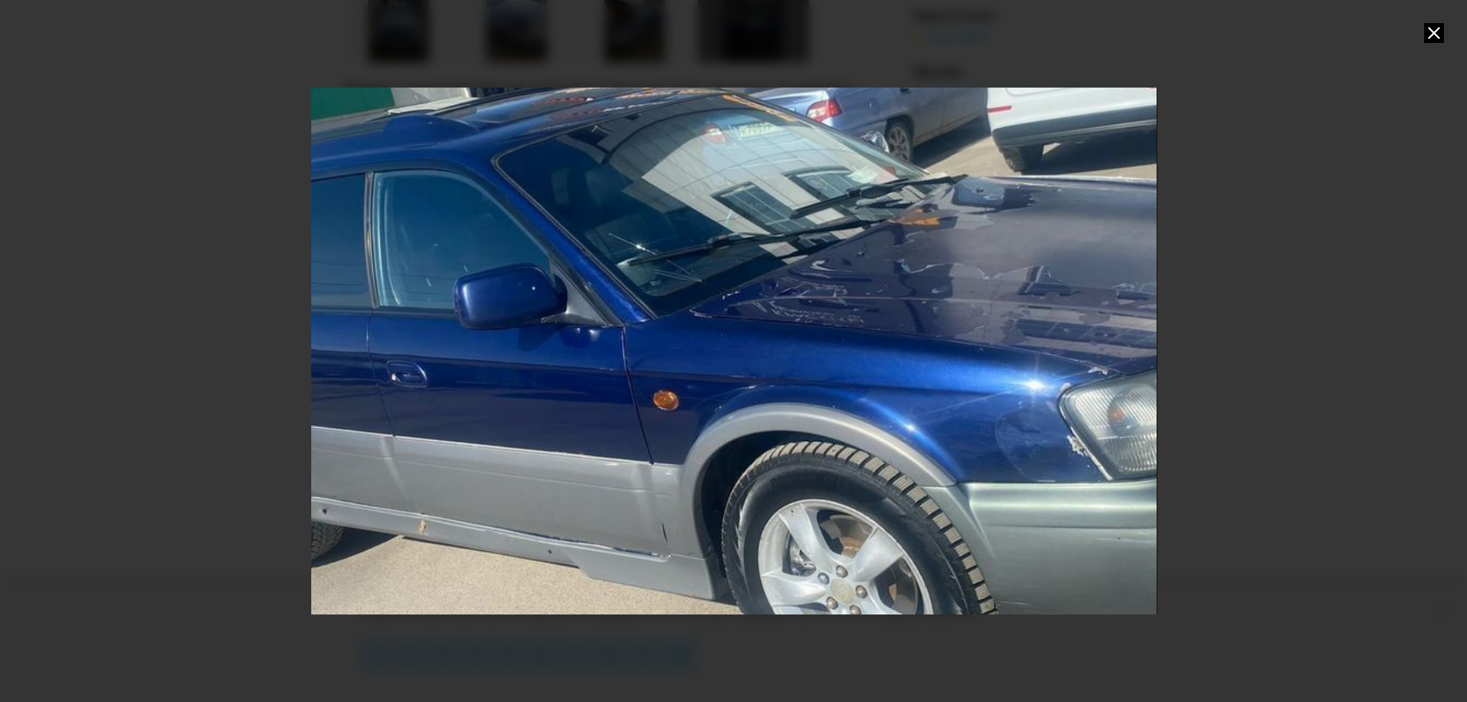
click at [839, 451] on div "Go to Slide 5" at bounding box center [734, 350] width 1691 height 1053
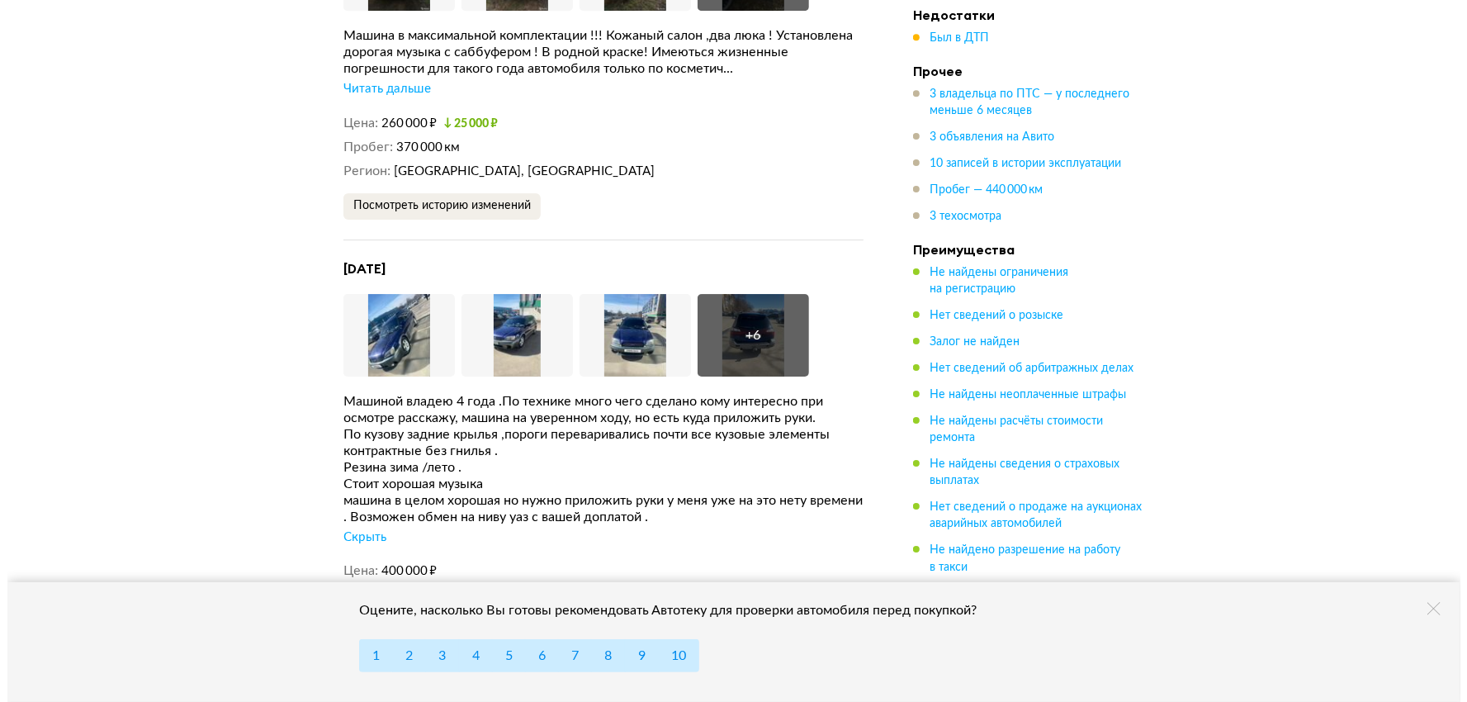
scroll to position [4219, 0]
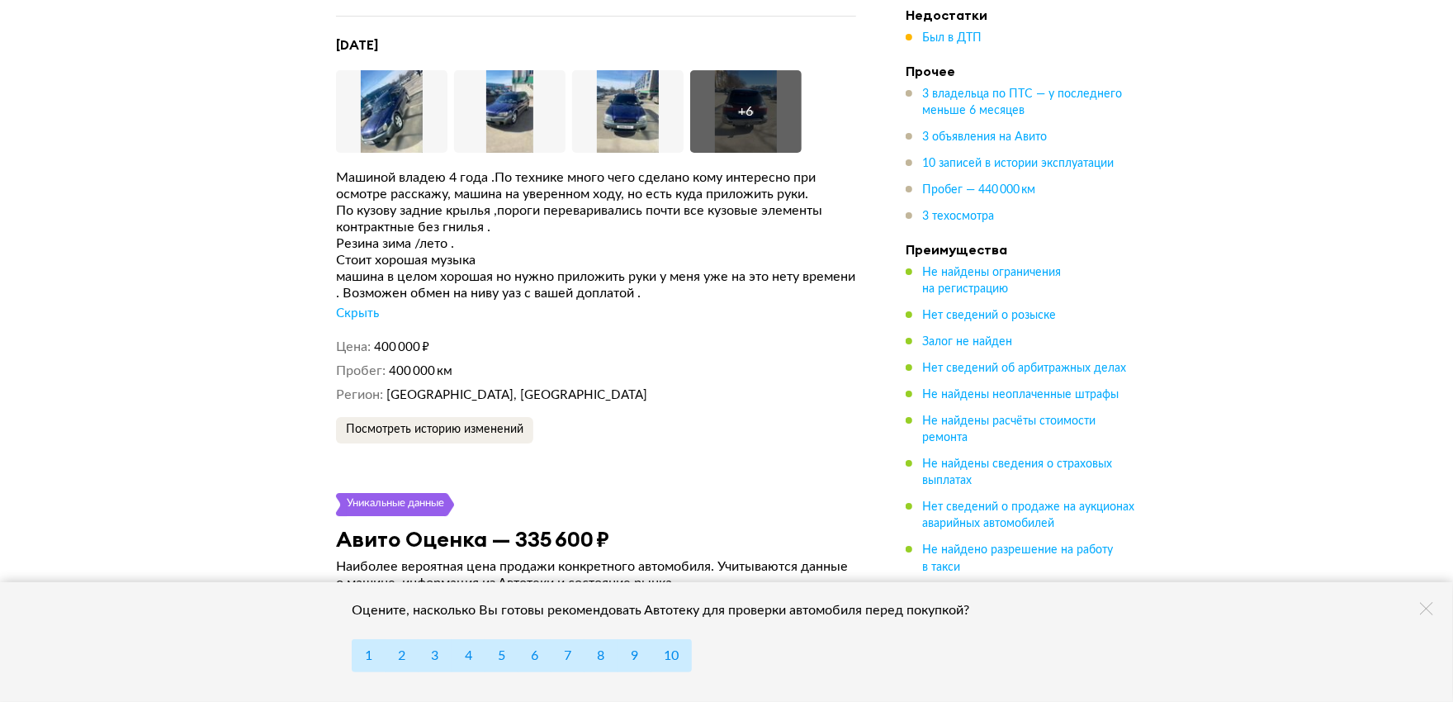
click at [361, 305] on div "Скрыть" at bounding box center [357, 313] width 43 height 17
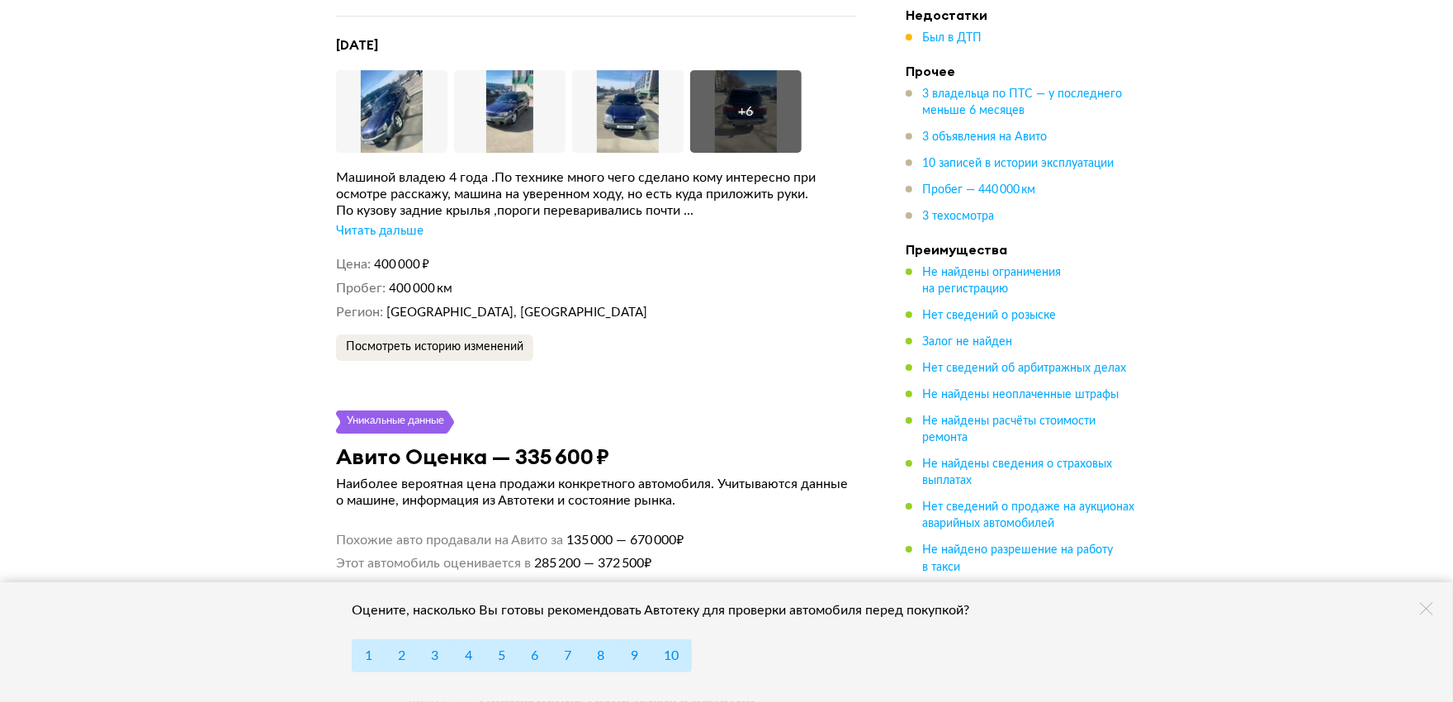
click at [389, 202] on div "По кузову задние крылья ,пороги переваривались почти ..." at bounding box center [596, 210] width 520 height 17
click at [389, 223] on div "Читать дальше" at bounding box center [380, 231] width 88 height 17
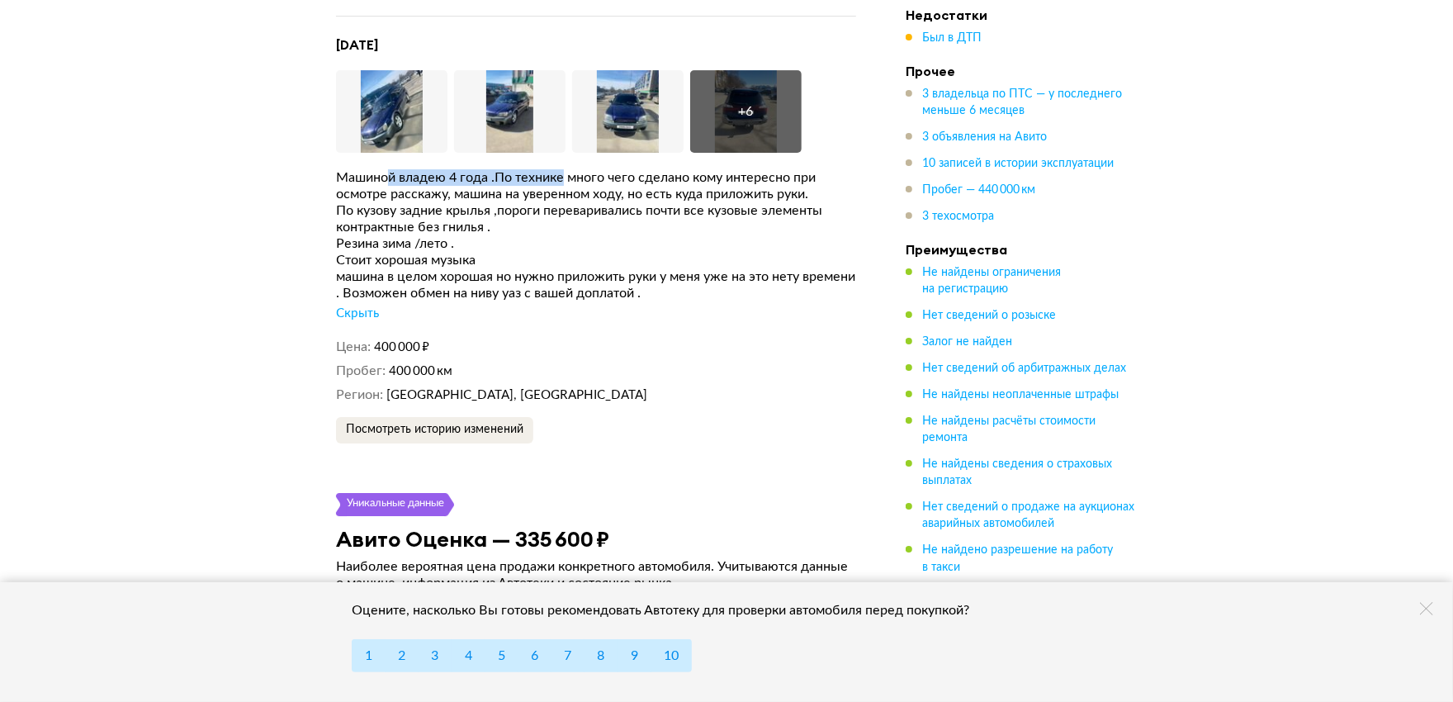
drag, startPoint x: 386, startPoint y: 153, endPoint x: 564, endPoint y: 155, distance: 178.3
click at [564, 169] on div "Машиной владею 4 года .По технике много чего сделано кому интересно при осмотре…" at bounding box center [596, 185] width 520 height 33
click at [409, 120] on button "Увеличить фото" at bounding box center [389, 136] width 107 height 33
click at [411, 85] on img at bounding box center [391, 111] width 111 height 83
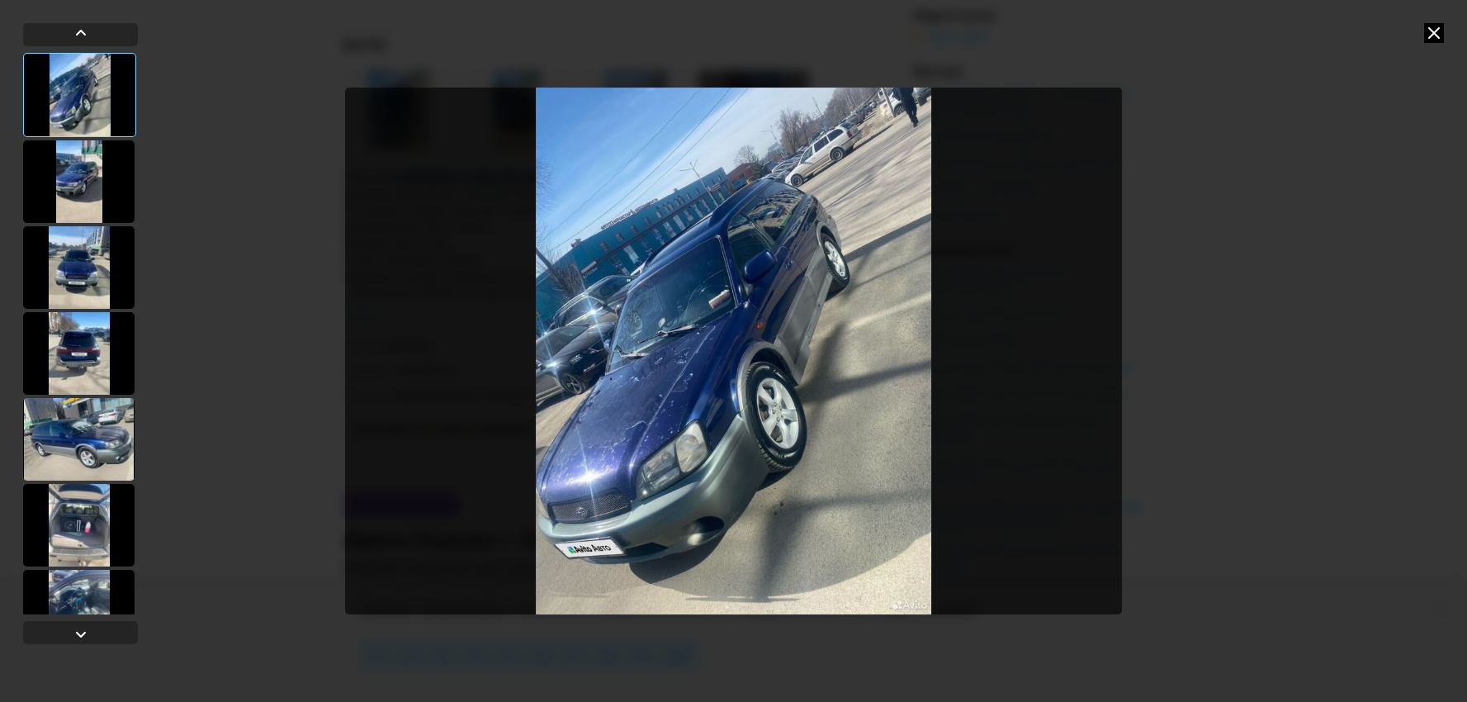
click at [1436, 34] on icon at bounding box center [1434, 33] width 20 height 20
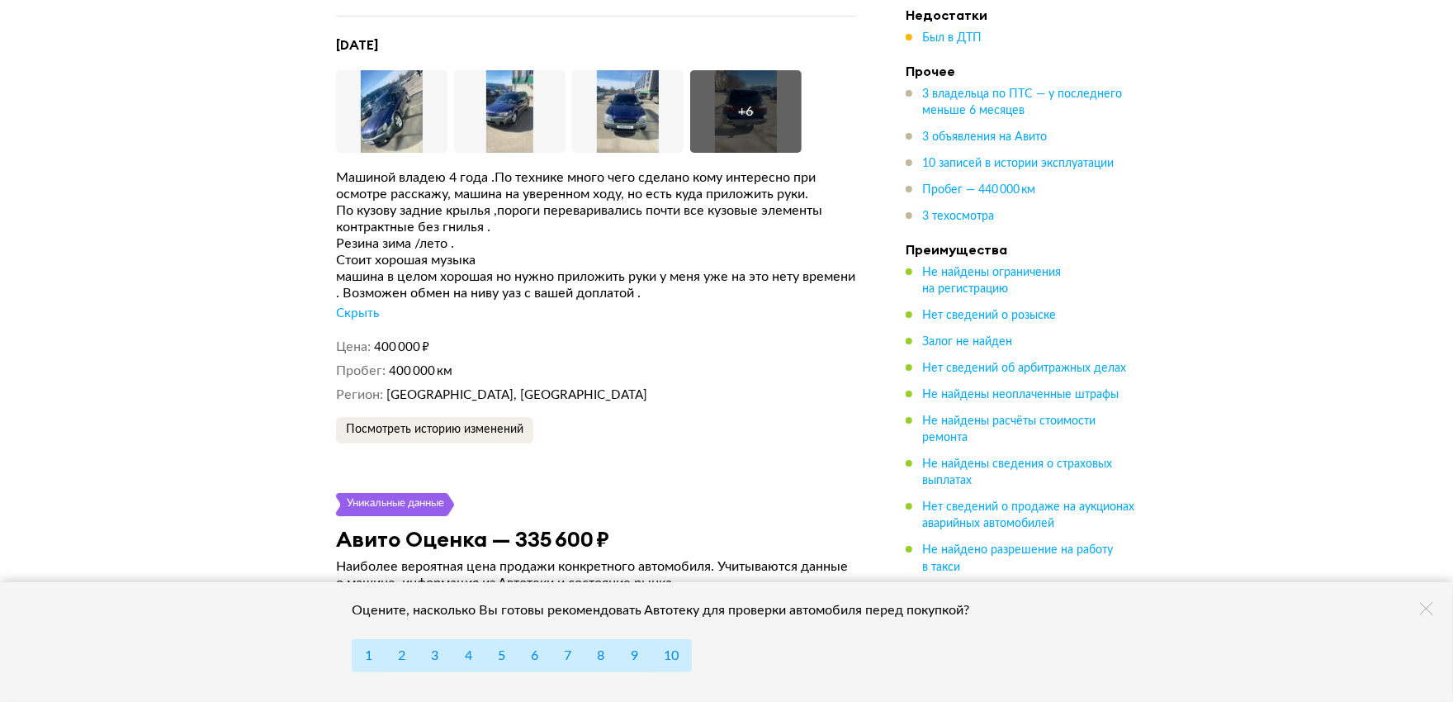
click at [397, 202] on div "По кузову задние крылья ,пороги переваривались почти все кузовые элементы контр…" at bounding box center [596, 218] width 520 height 33
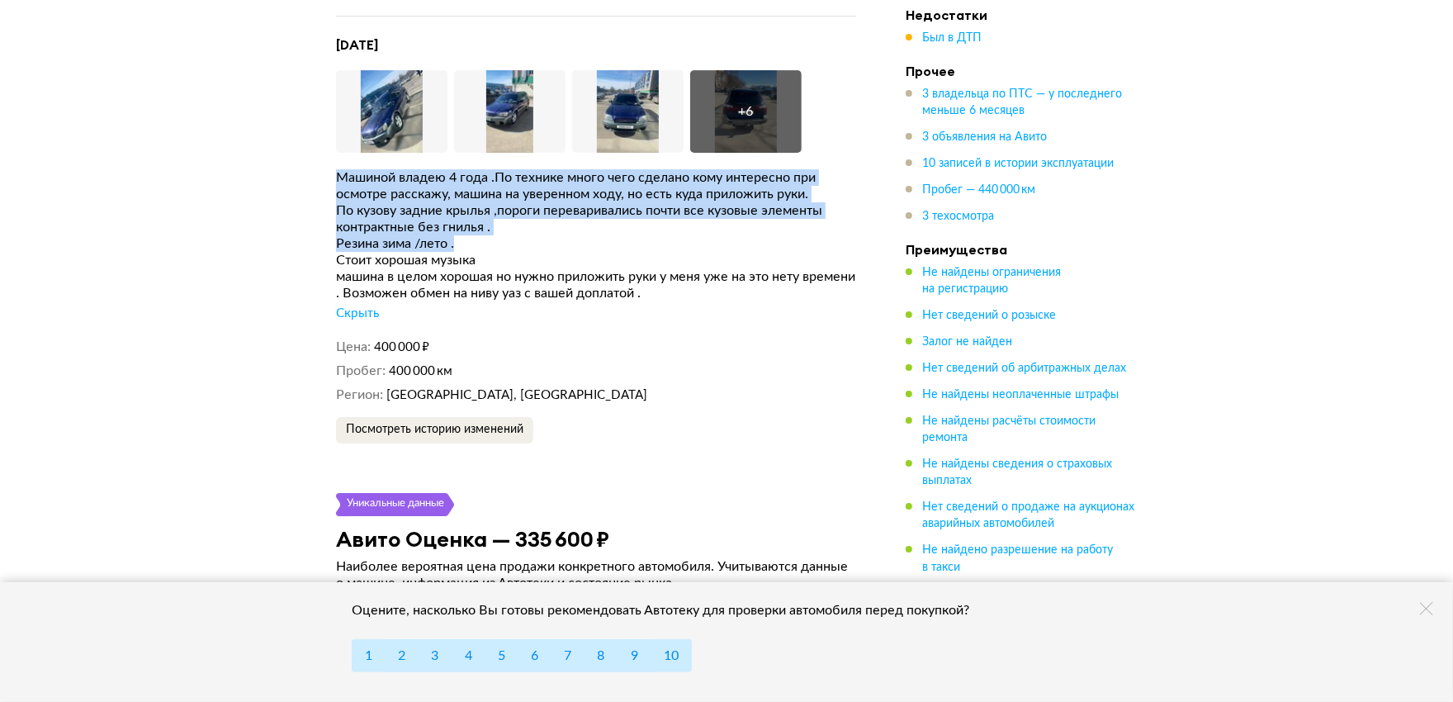
drag, startPoint x: 334, startPoint y: 145, endPoint x: 548, endPoint y: 220, distance: 226.6
click at [440, 423] on span "Посмотреть историю изменений" at bounding box center [434, 429] width 177 height 12
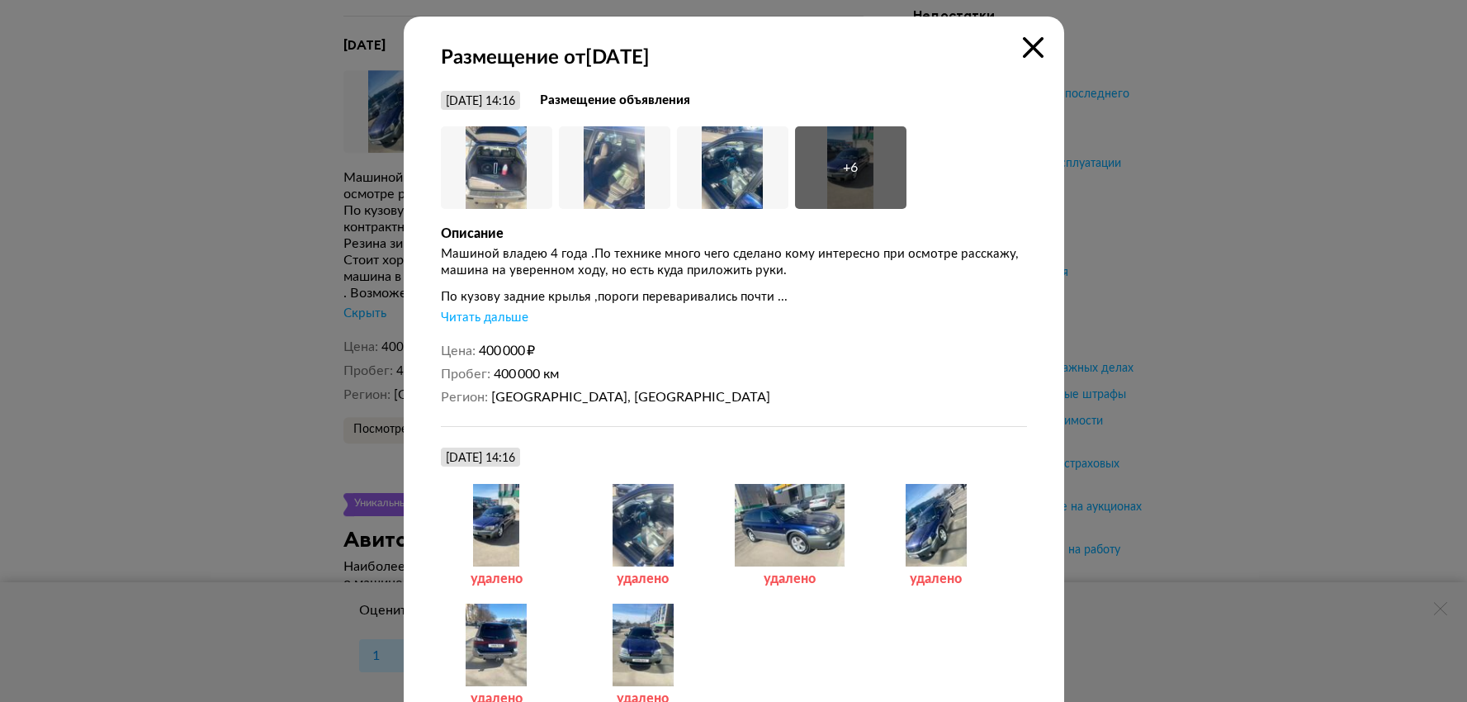
click at [490, 312] on div "Читать дальше" at bounding box center [485, 318] width 88 height 17
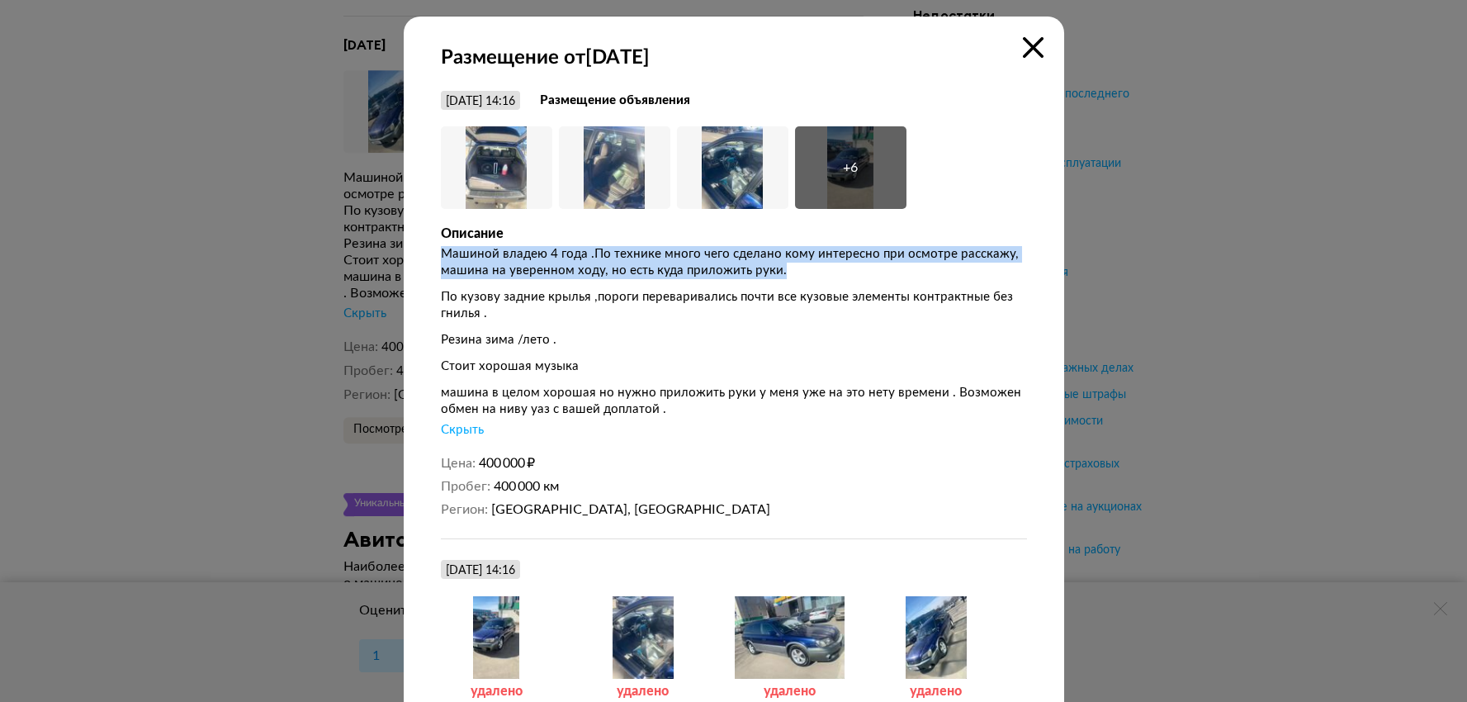
drag, startPoint x: 433, startPoint y: 249, endPoint x: 816, endPoint y: 277, distance: 384.9
click at [816, 277] on div "Размещение от [DATE] [DATE] 14:16 Размещение объявления Увеличить фото Увеличит…" at bounding box center [734, 599] width 660 height 1165
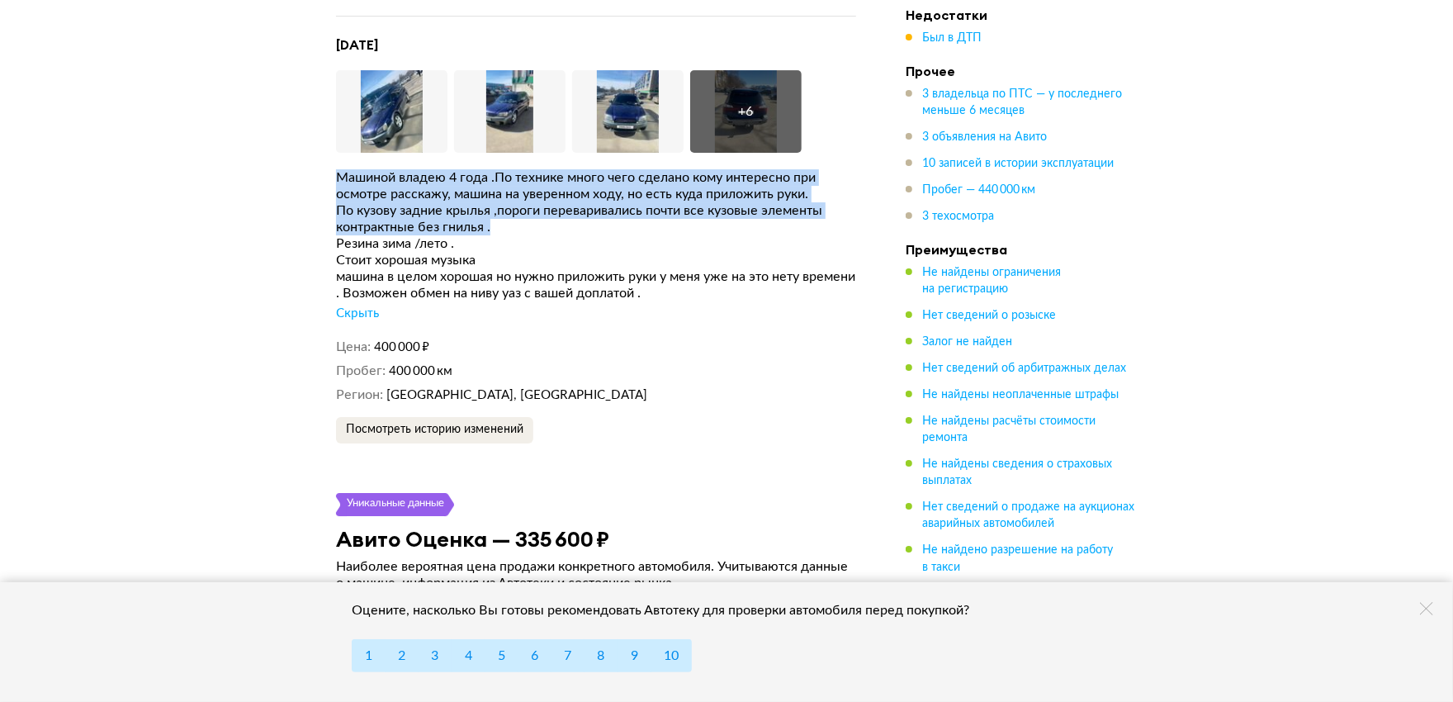
drag, startPoint x: 338, startPoint y: 145, endPoint x: 527, endPoint y: 197, distance: 196.1
click at [527, 197] on div "Машиной владею 4 года .По технике много чего сделано кому интересно при осмотре…" at bounding box center [596, 245] width 520 height 153
click at [622, 78] on img at bounding box center [627, 111] width 111 height 83
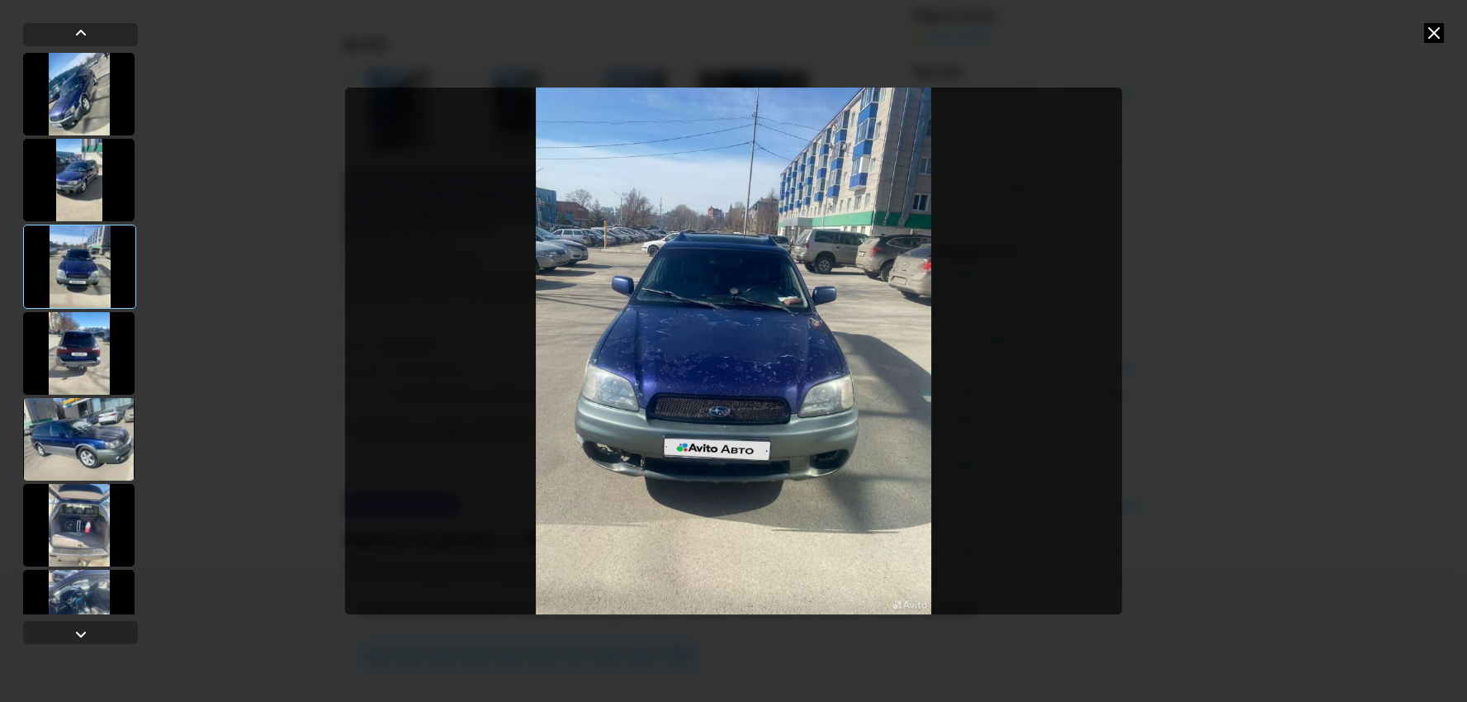
click at [1295, 210] on div at bounding box center [733, 351] width 1467 height 702
click at [1104, 322] on img "Go to Slide 3" at bounding box center [734, 351] width 778 height 527
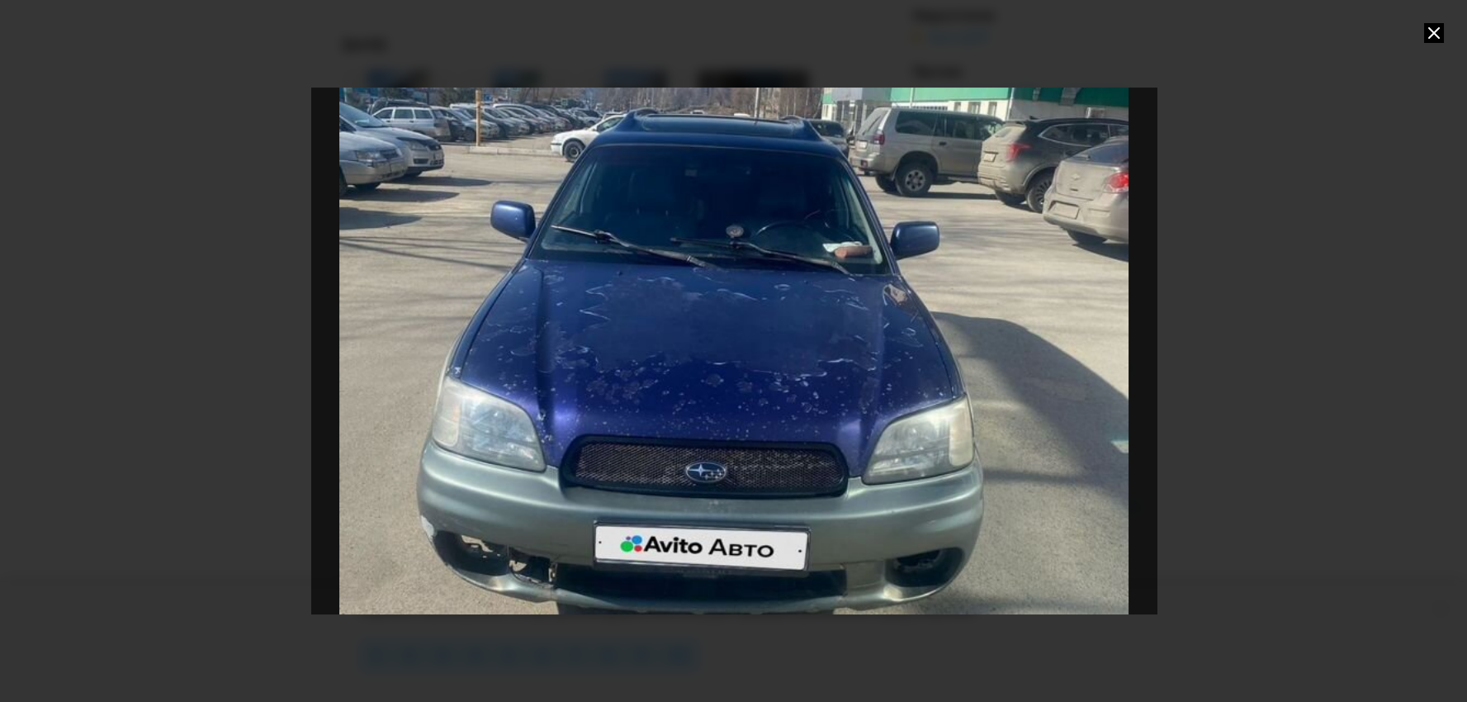
click at [811, 301] on div "Go to Slide 3" at bounding box center [734, 350] width 1691 height 1053
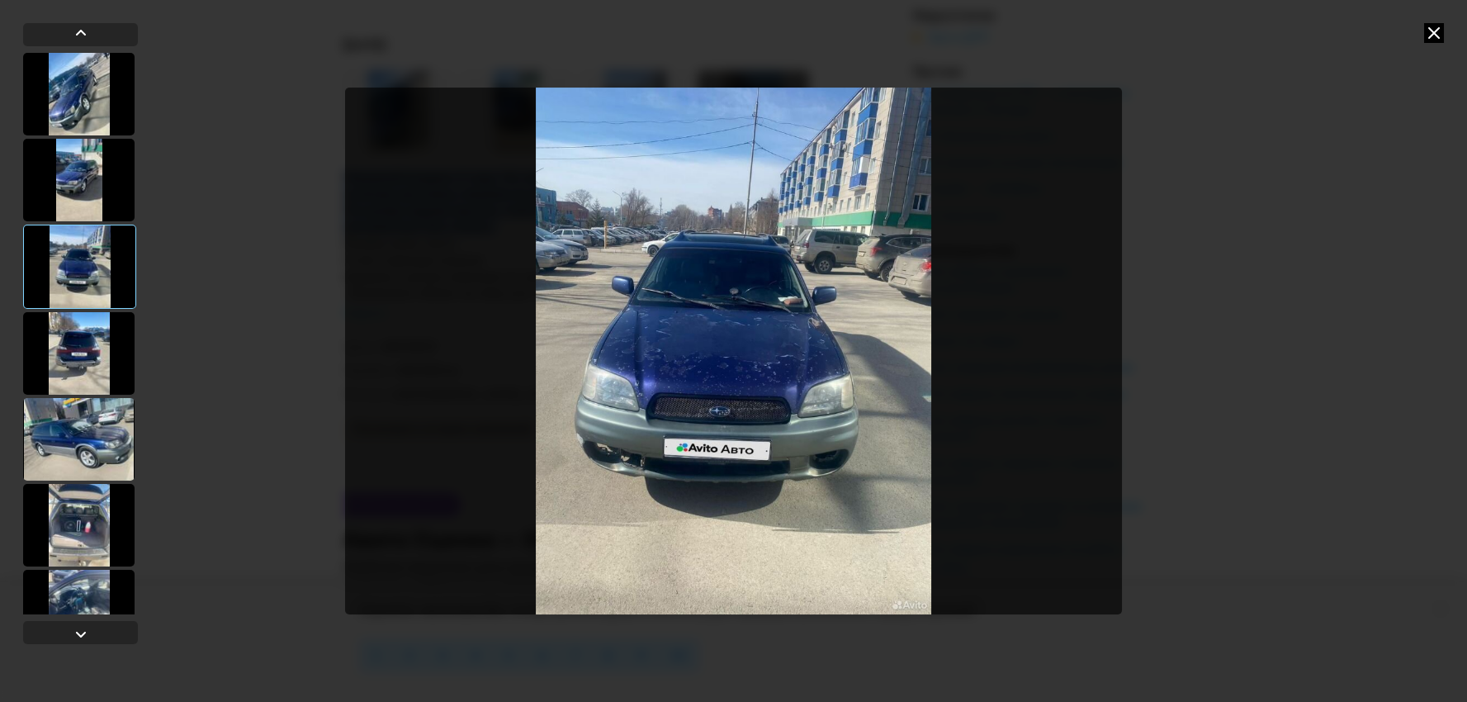
click at [89, 441] on div at bounding box center [78, 439] width 111 height 83
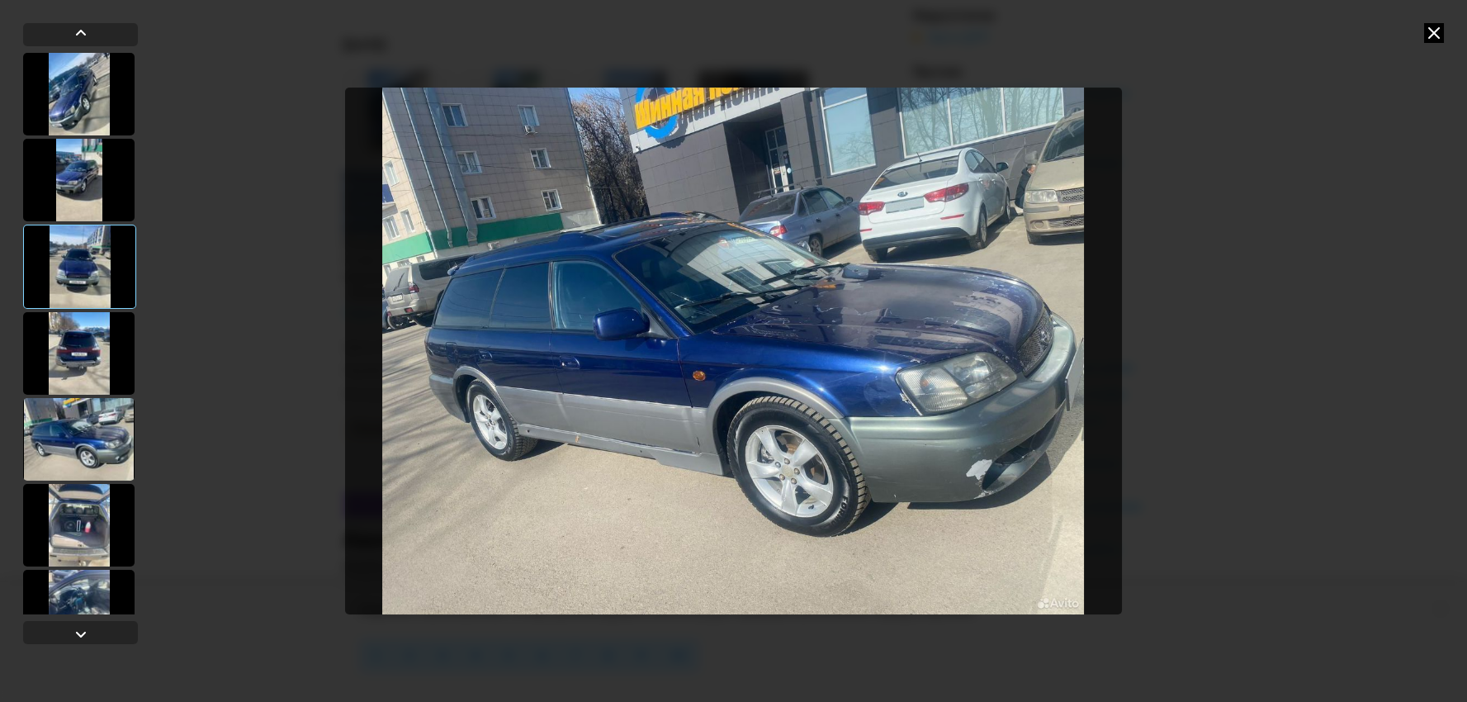
click at [86, 517] on div at bounding box center [78, 525] width 111 height 83
click at [84, 509] on div at bounding box center [78, 525] width 111 height 83
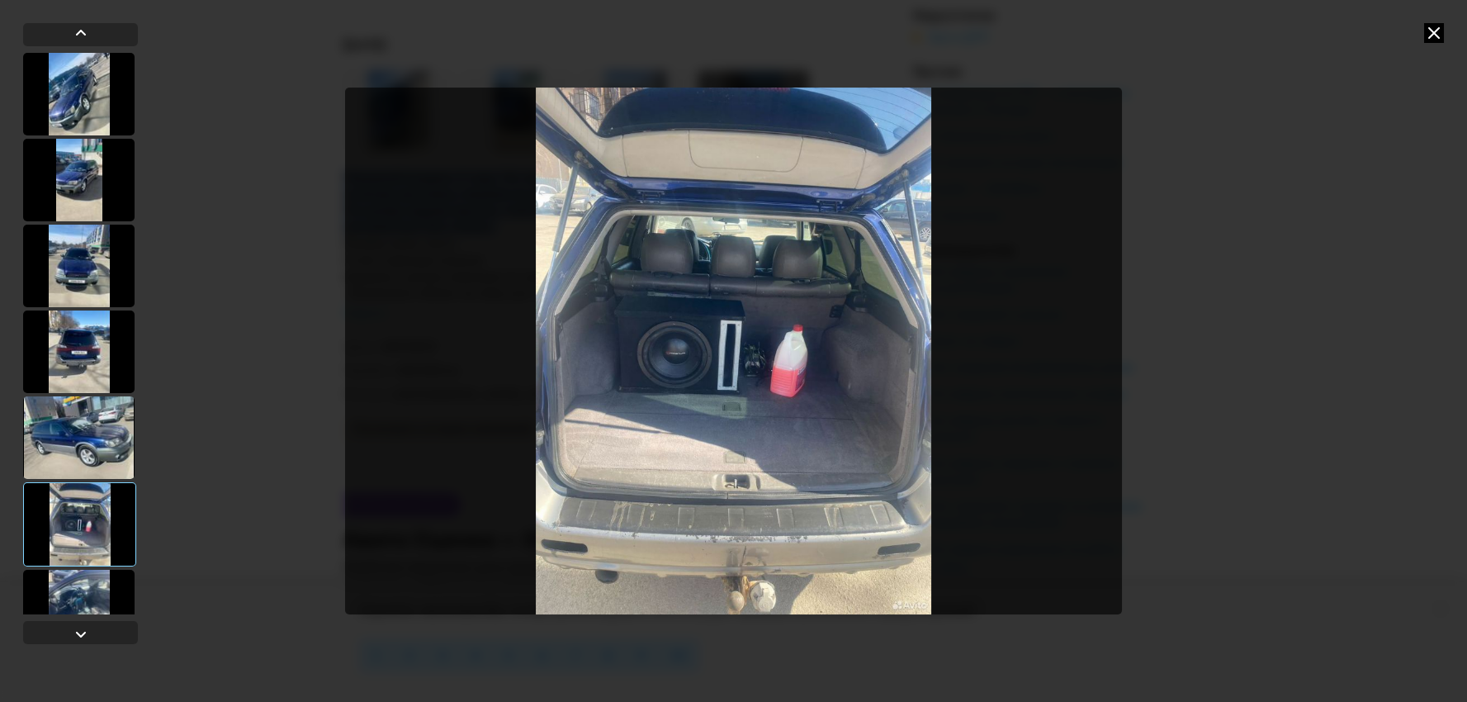
click at [745, 392] on img "Go to Slide 6" at bounding box center [734, 351] width 778 height 527
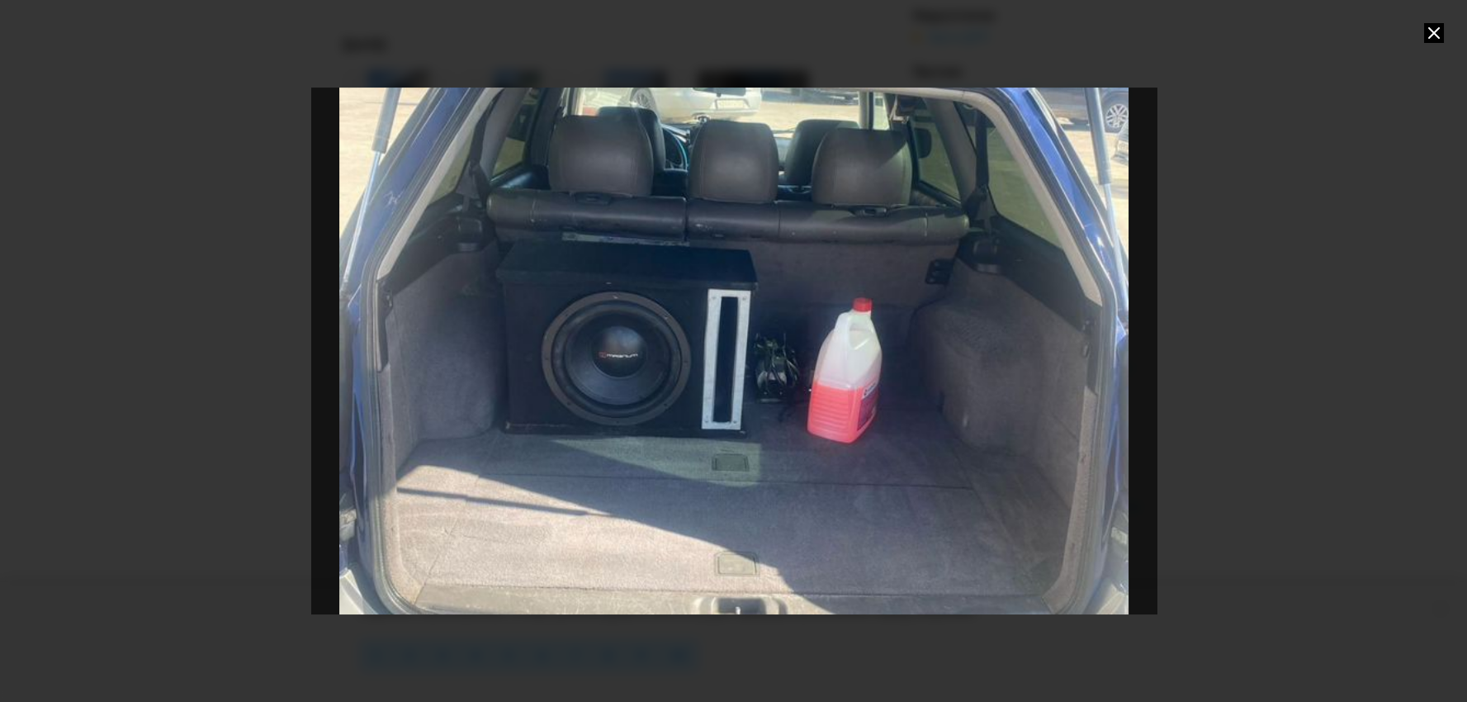
click at [745, 391] on div "Go to Slide 6" at bounding box center [734, 350] width 1691 height 1053
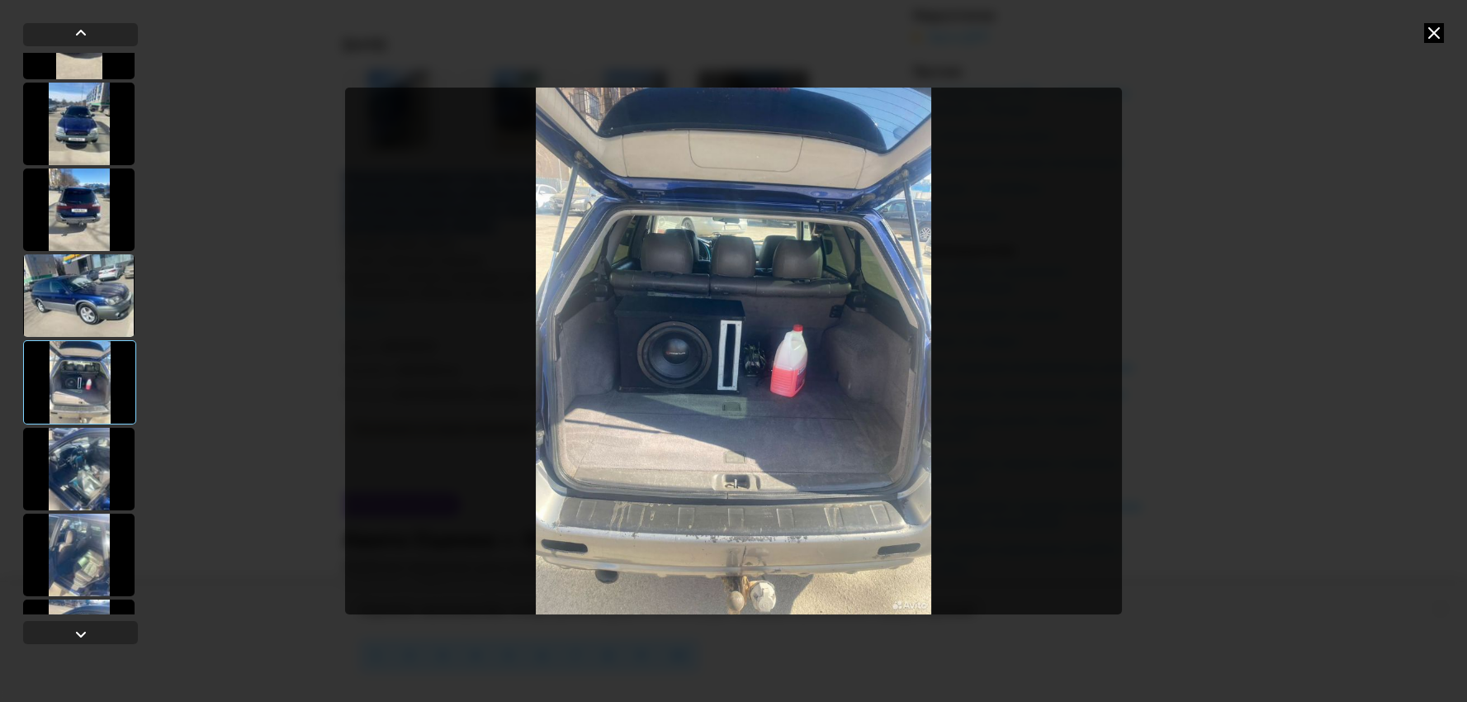
scroll to position [182, 0]
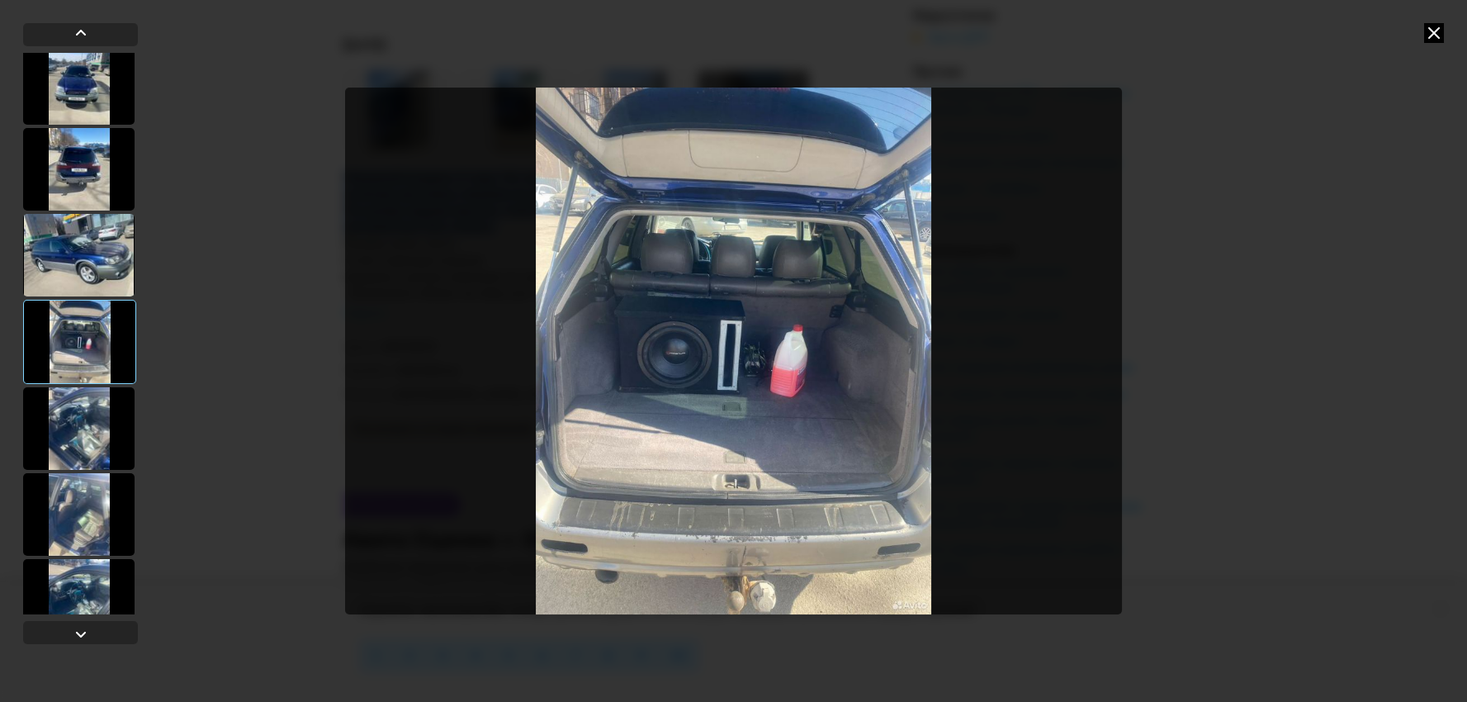
click at [96, 337] on div at bounding box center [79, 342] width 113 height 84
click at [93, 426] on div at bounding box center [78, 428] width 111 height 83
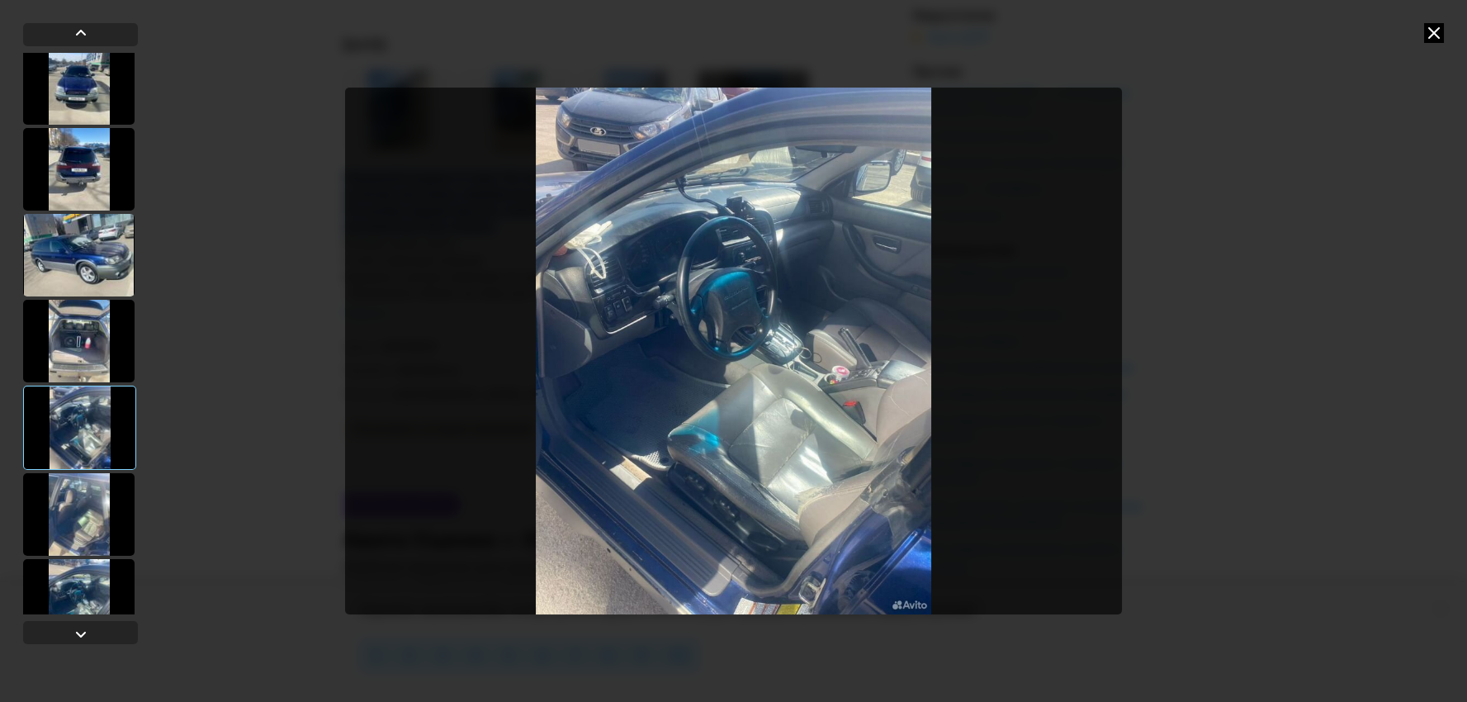
click at [106, 345] on div at bounding box center [78, 341] width 111 height 83
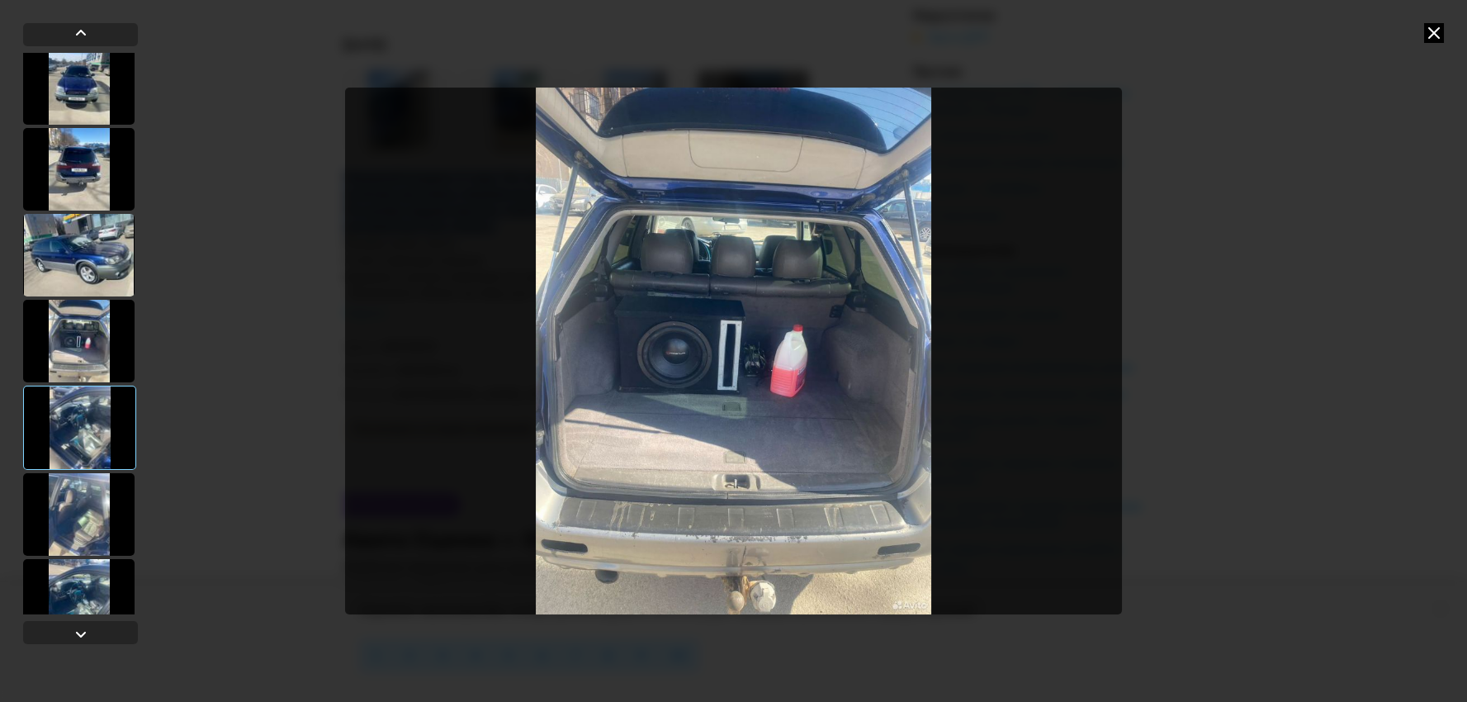
click at [88, 486] on div at bounding box center [78, 514] width 111 height 83
